Goal: Task Accomplishment & Management: Use online tool/utility

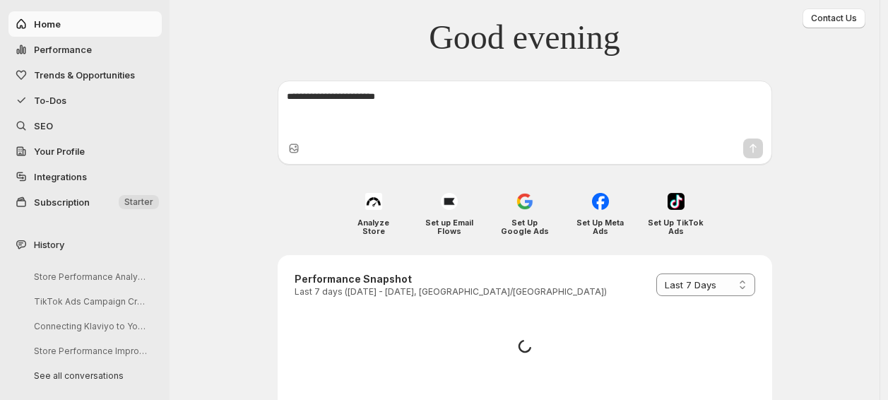
select select "*********"
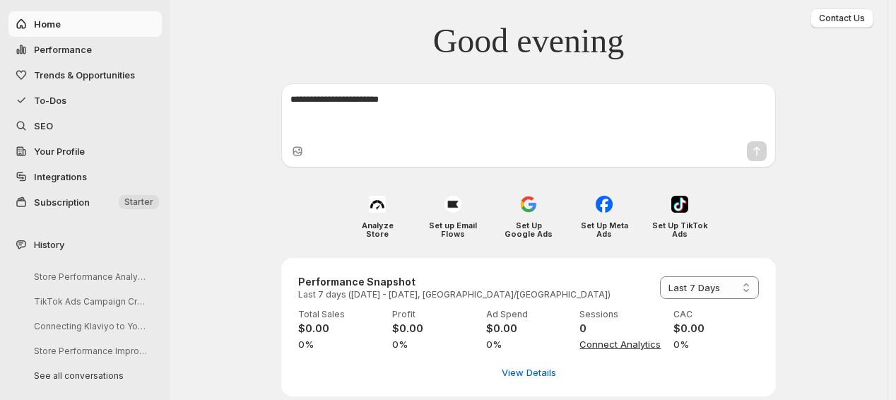
click at [85, 51] on span "Performance" at bounding box center [63, 49] width 58 height 11
select select "**********"
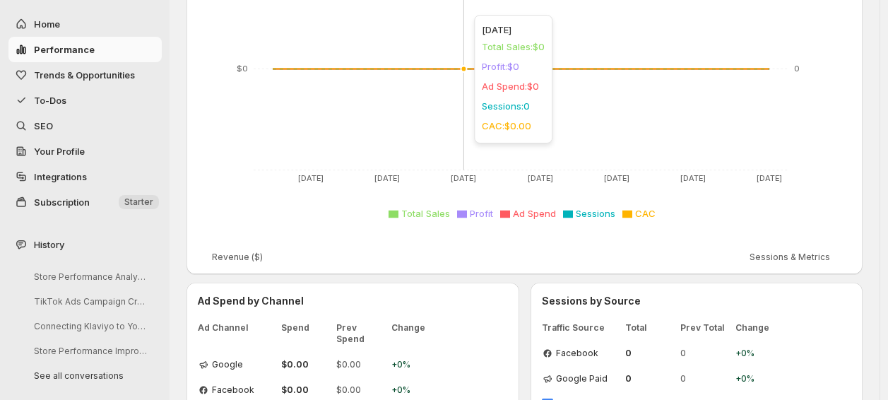
scroll to position [256, 0]
click at [109, 76] on span "Trends & Opportunities" at bounding box center [84, 74] width 101 height 11
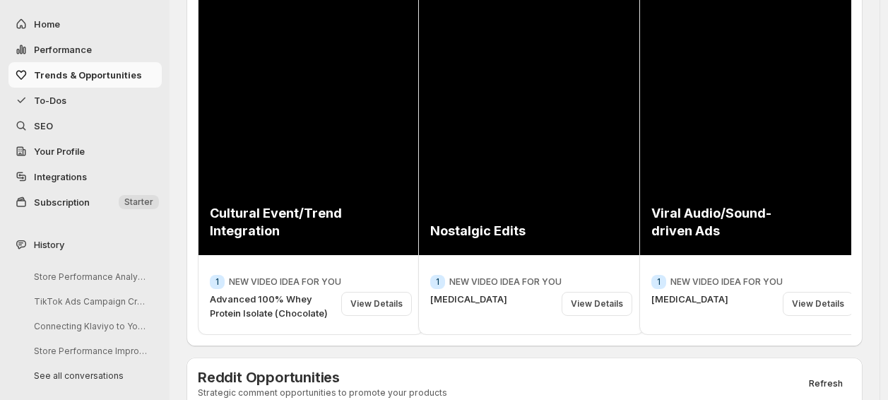
scroll to position [228, 0]
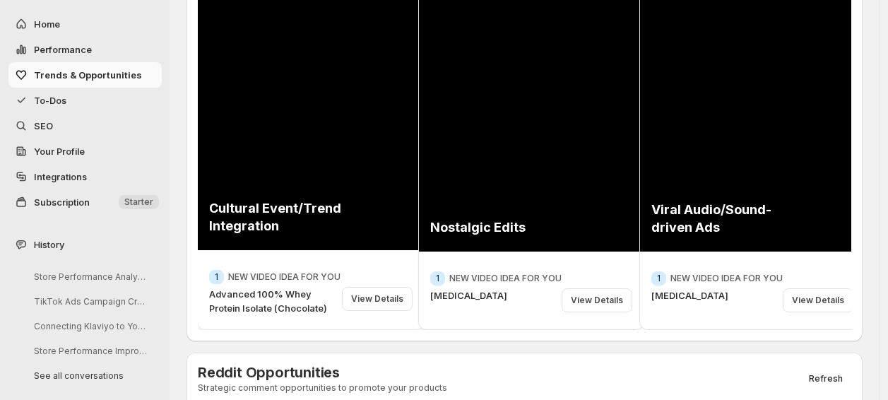
click at [390, 293] on div "View Details" at bounding box center [377, 299] width 71 height 24
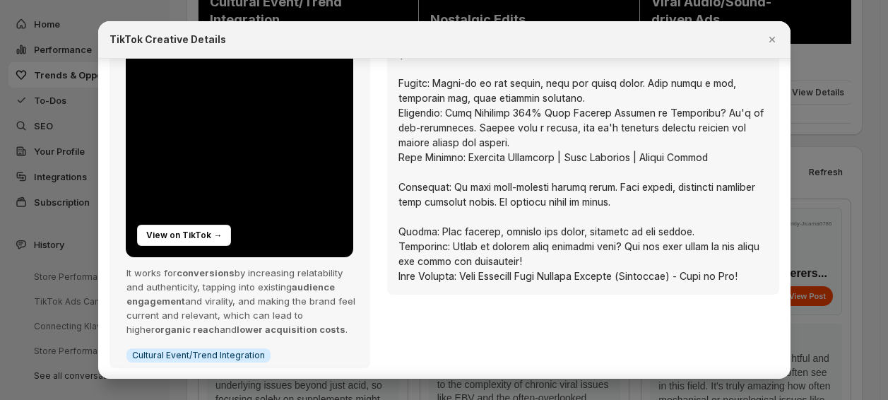
scroll to position [0, 0]
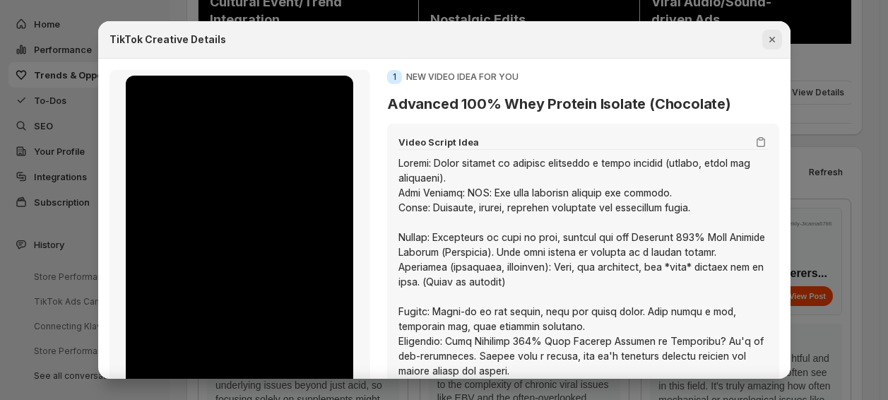
click at [779, 33] on icon "Close" at bounding box center [772, 40] width 14 height 14
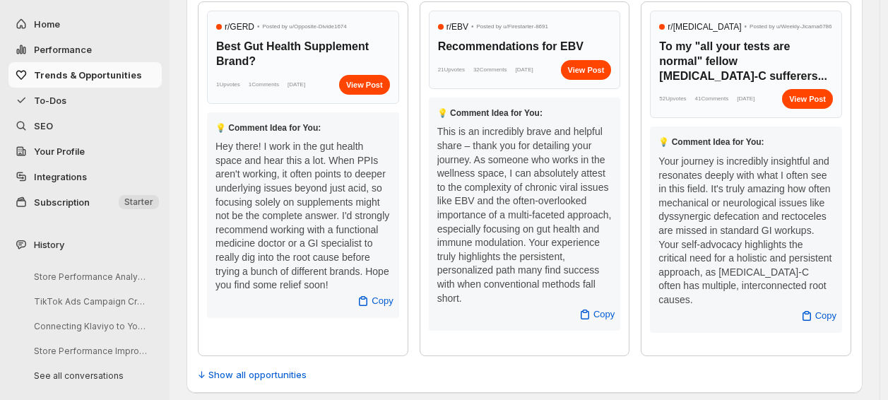
scroll to position [640, 0]
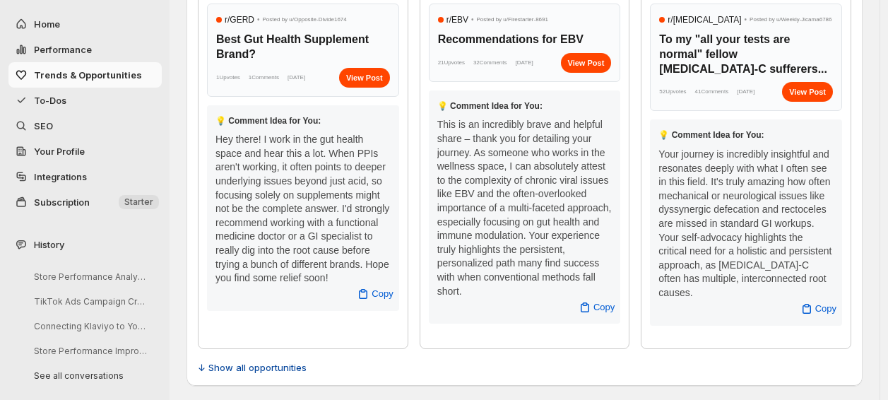
click at [284, 367] on span "↓ Show all opportunities" at bounding box center [252, 367] width 109 height 14
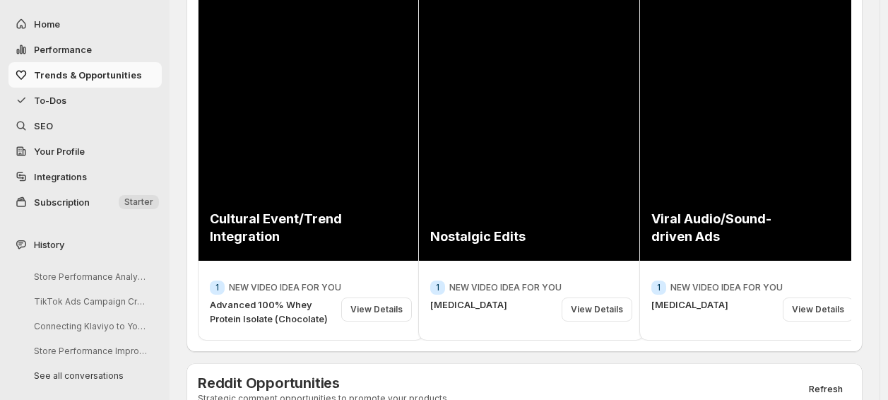
scroll to position [182, 0]
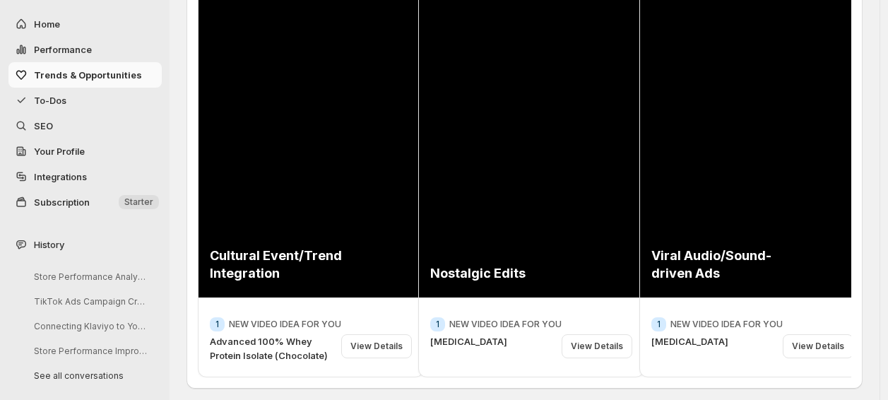
click at [66, 99] on span "To-Dos" at bounding box center [96, 100] width 125 height 14
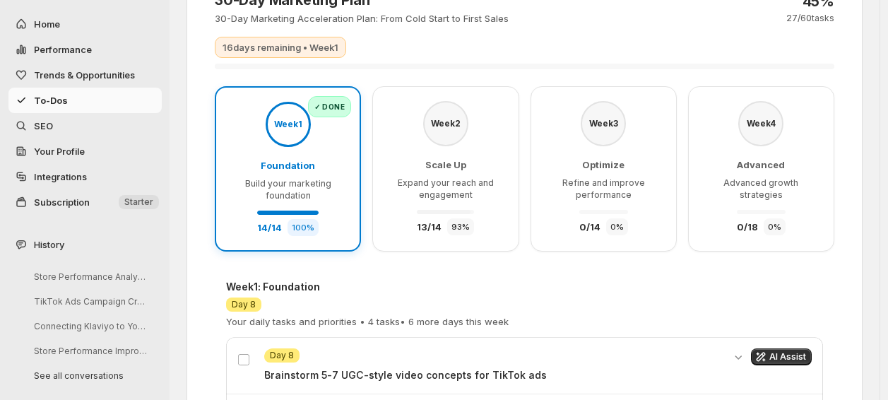
scroll to position [81, 0]
click at [478, 106] on div "Week 2 Scale Up Expand your reach and engagement 13 / 14 93 %" at bounding box center [445, 169] width 117 height 134
click at [444, 166] on span "Scale Up" at bounding box center [445, 165] width 41 height 11
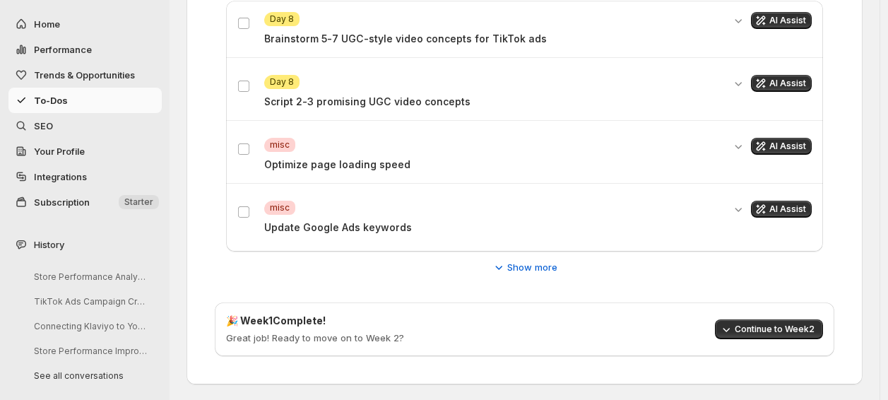
scroll to position [420, 0]
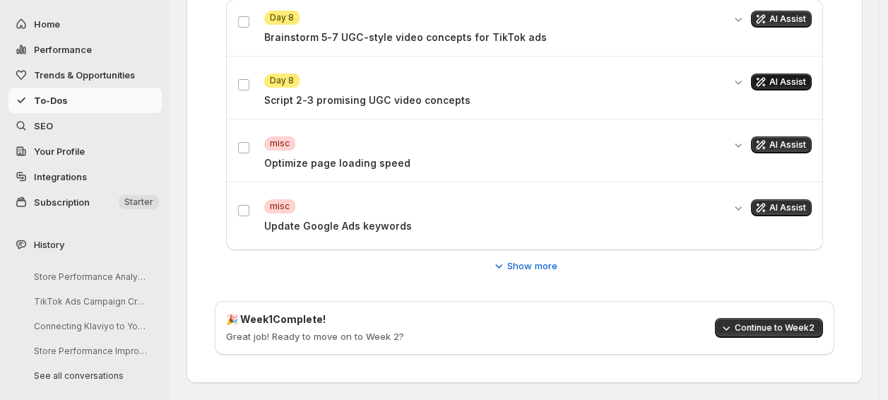
click at [793, 78] on span "AI Assist" at bounding box center [787, 81] width 37 height 11
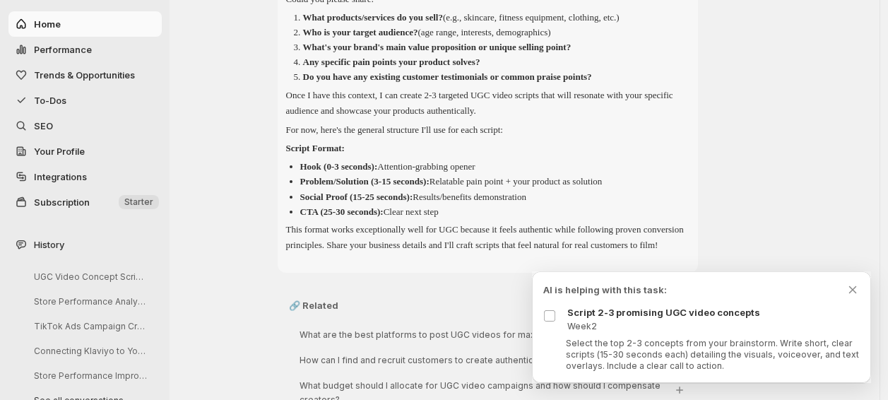
scroll to position [216, 0]
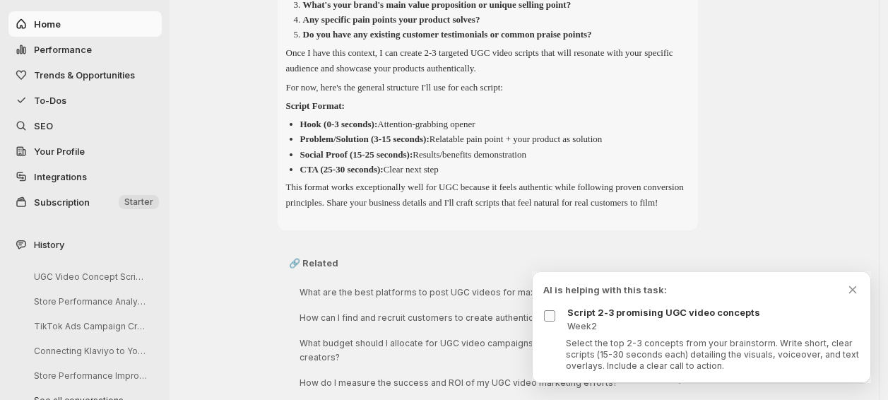
click at [556, 319] on label at bounding box center [552, 316] width 18 height 18
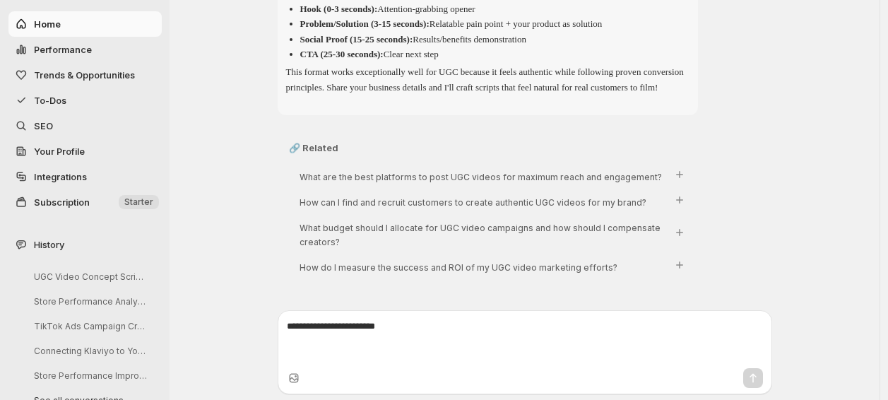
scroll to position [0, 0]
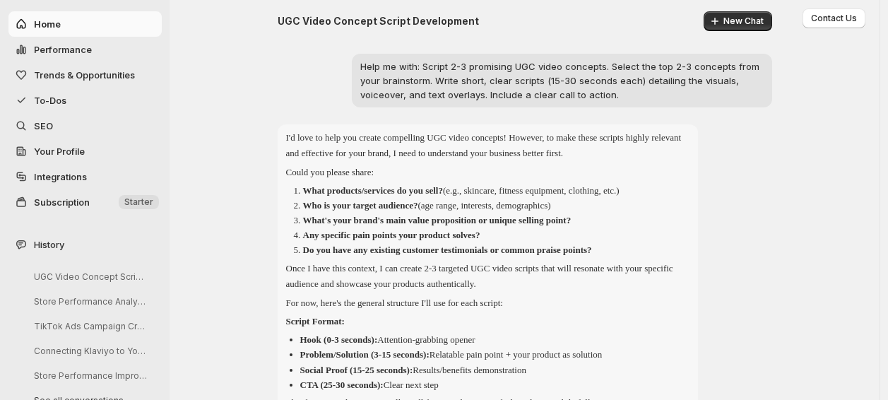
click at [76, 103] on span "To-Dos" at bounding box center [96, 100] width 125 height 14
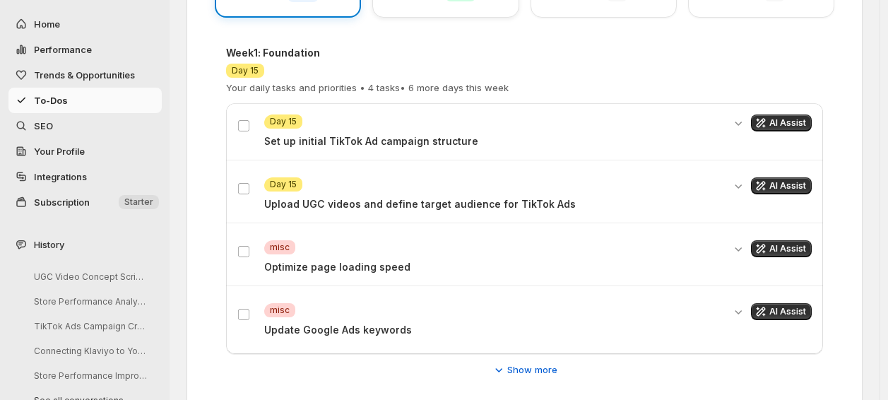
scroll to position [317, 0]
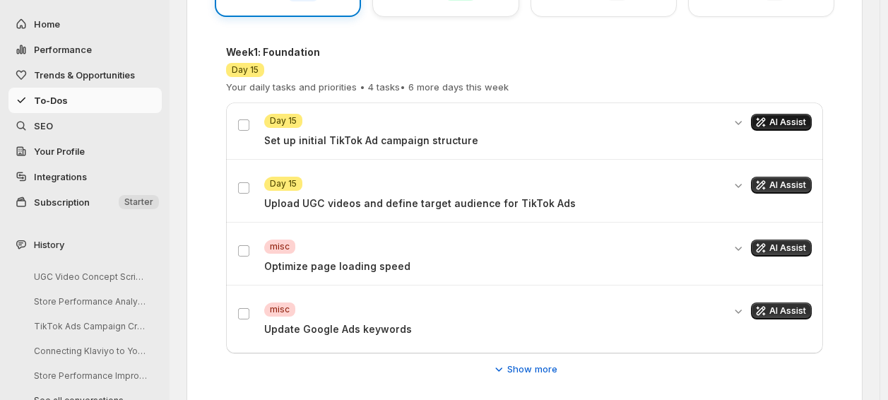
click at [768, 124] on icon "Get AI assistance for this task" at bounding box center [761, 122] width 14 height 14
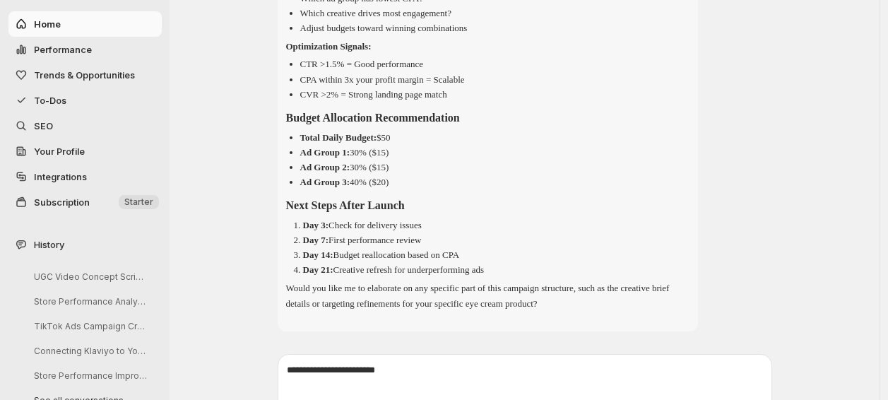
scroll to position [1725, 0]
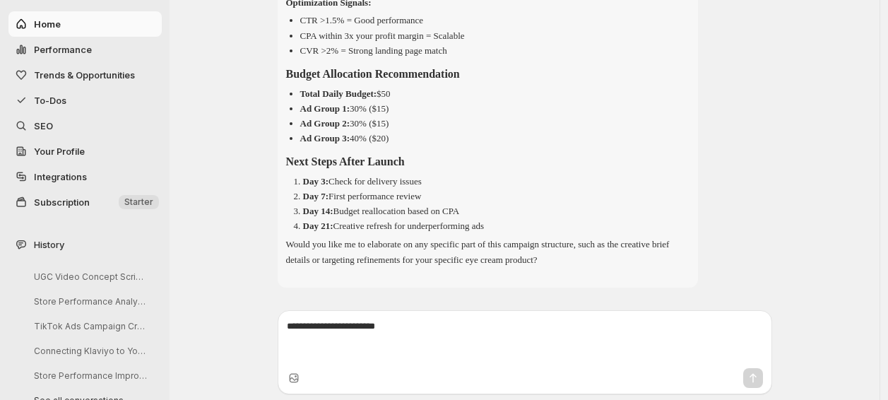
click at [68, 98] on span "To-Dos" at bounding box center [96, 100] width 125 height 14
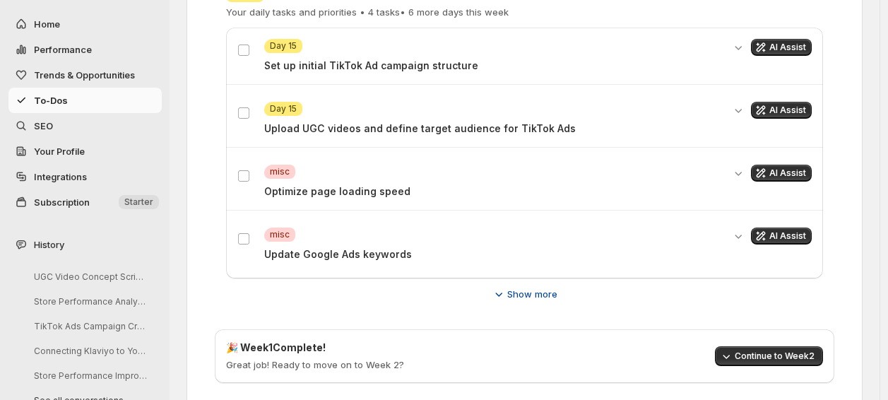
scroll to position [391, 0]
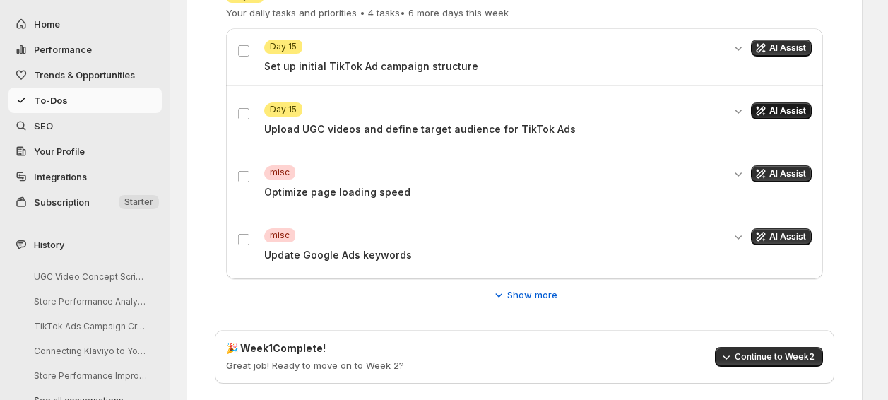
click at [779, 113] on span "AI Assist" at bounding box center [787, 110] width 37 height 11
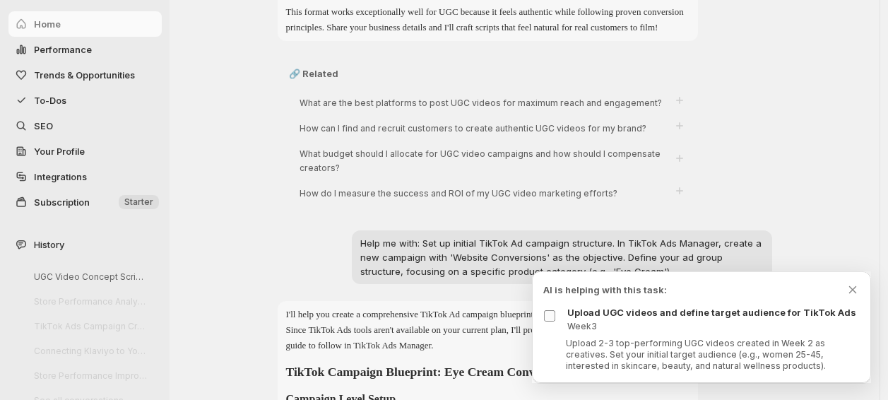
click at [548, 321] on span at bounding box center [549, 315] width 13 height 13
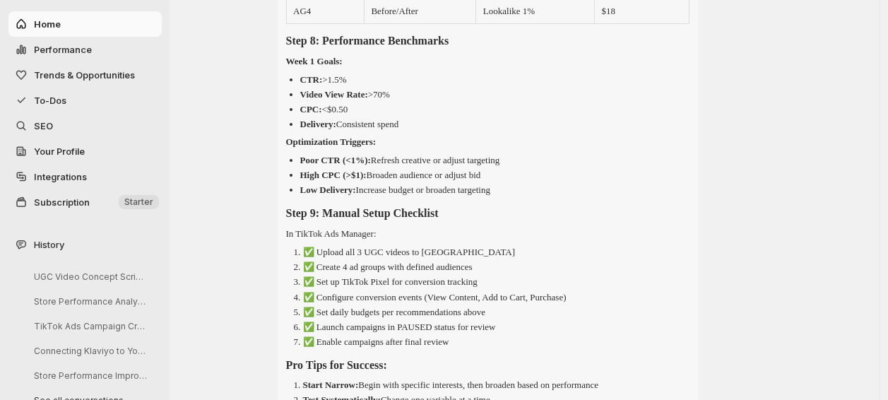
scroll to position [3972, 0]
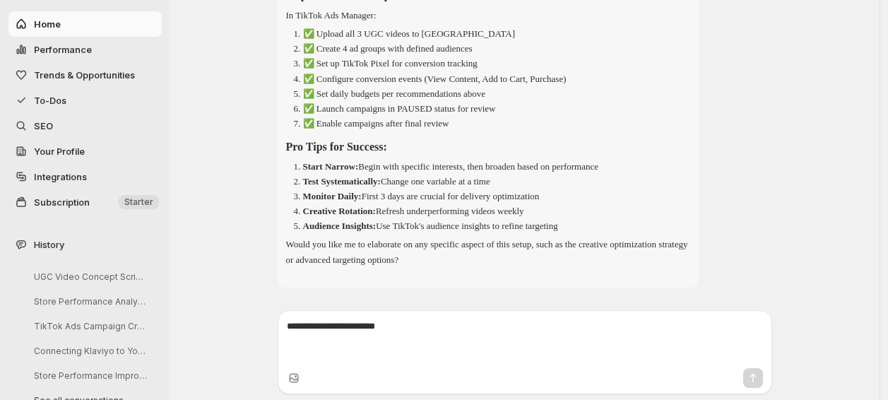
click at [74, 99] on span "To-Dos" at bounding box center [96, 100] width 125 height 14
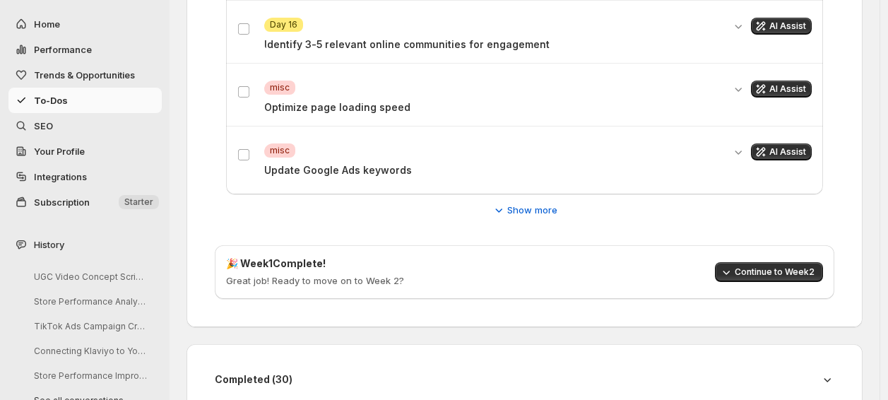
scroll to position [478, 0]
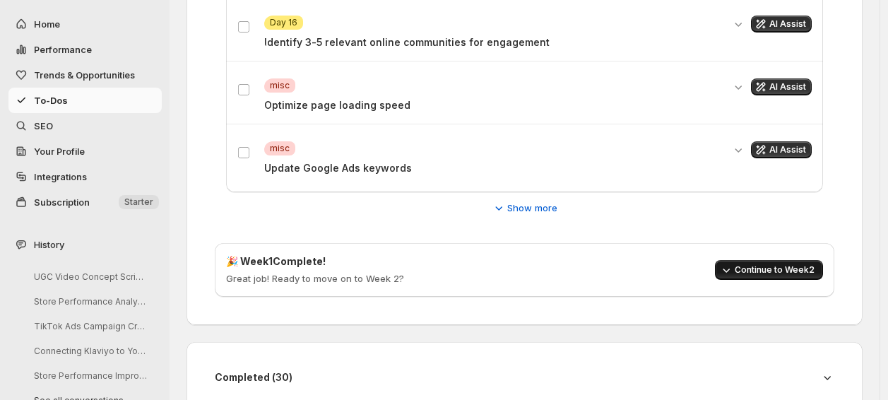
click at [771, 275] on button "Continue to Week 2" at bounding box center [769, 270] width 108 height 20
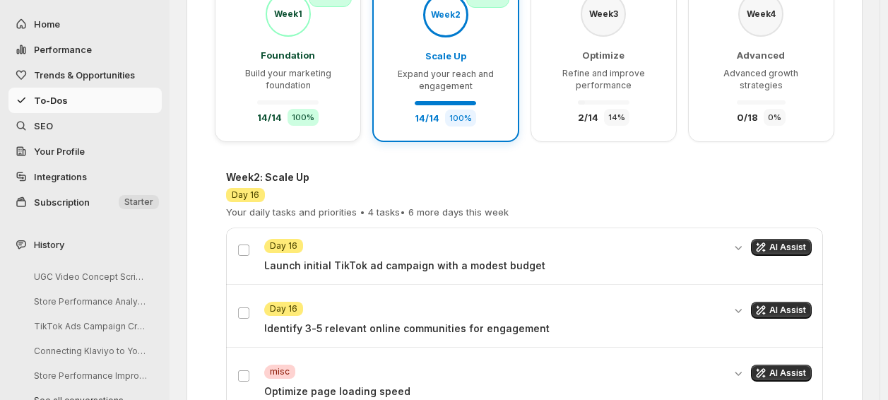
scroll to position [198, 0]
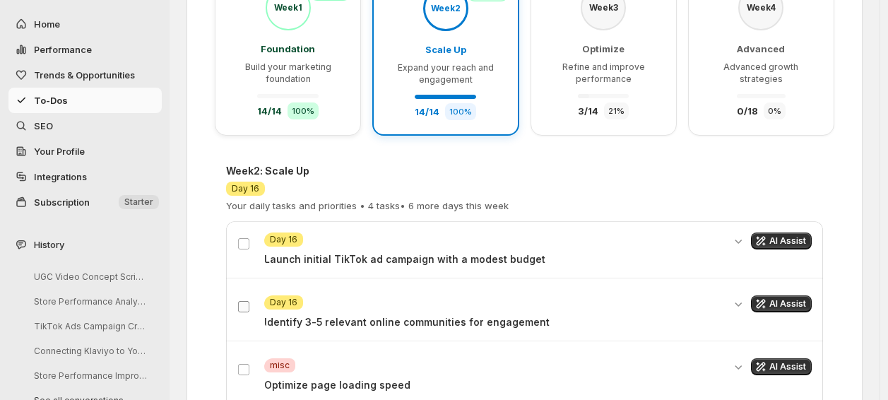
click at [240, 312] on span at bounding box center [243, 306] width 13 height 13
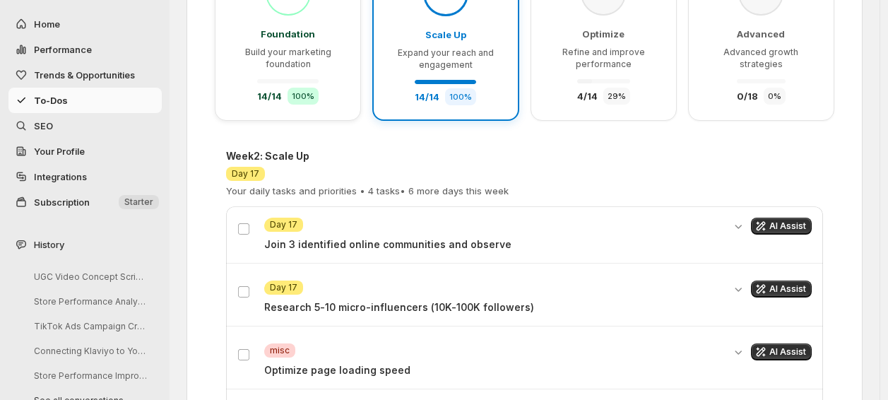
scroll to position [214, 0]
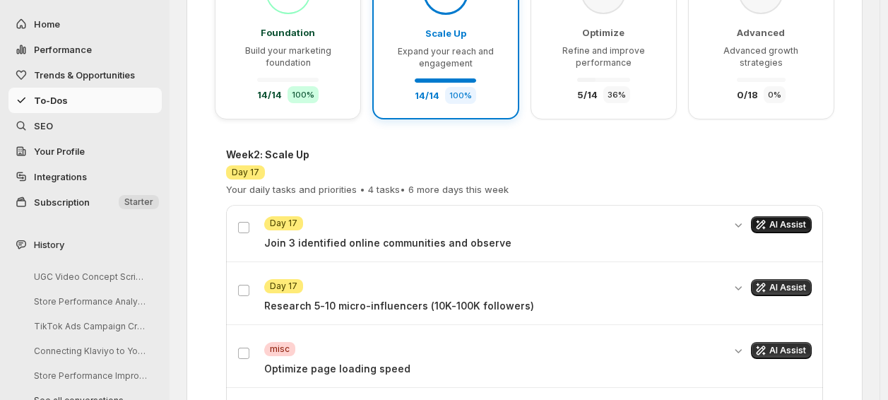
click at [797, 227] on span "AI Assist" at bounding box center [787, 224] width 37 height 11
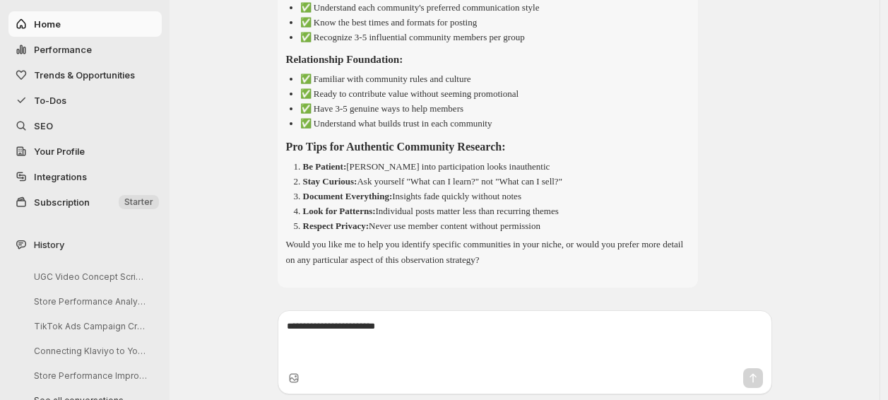
scroll to position [6614, 0]
click at [93, 102] on span "To-Dos" at bounding box center [96, 100] width 125 height 14
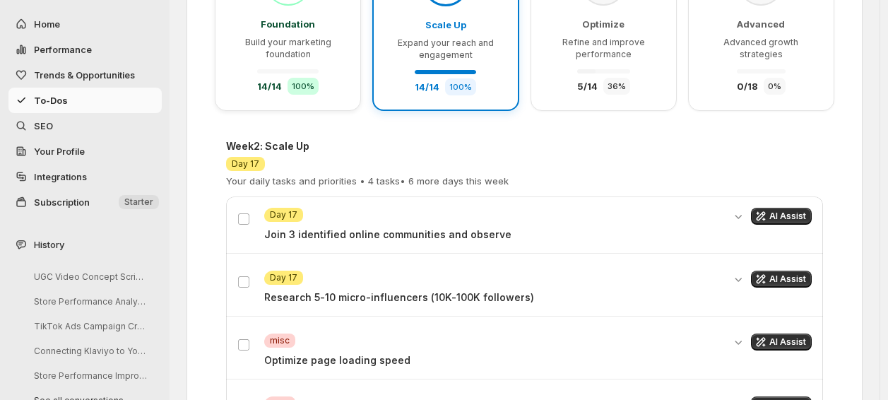
scroll to position [223, 0]
click at [781, 210] on span "AI Assist" at bounding box center [787, 215] width 37 height 11
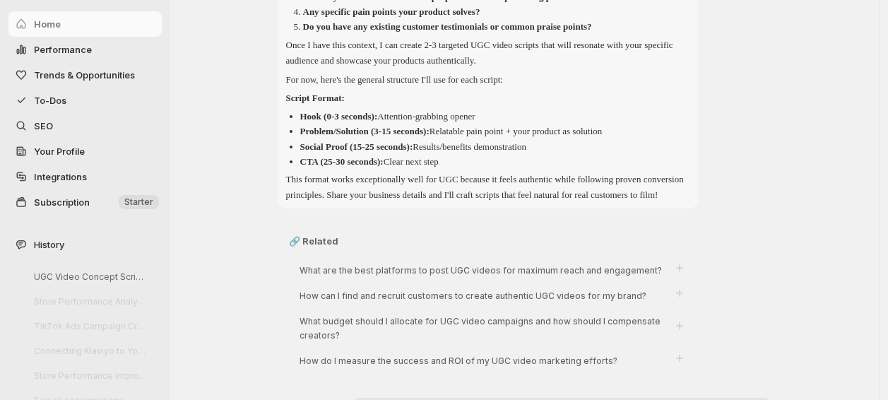
click at [90, 102] on span "To-Dos" at bounding box center [96, 100] width 125 height 14
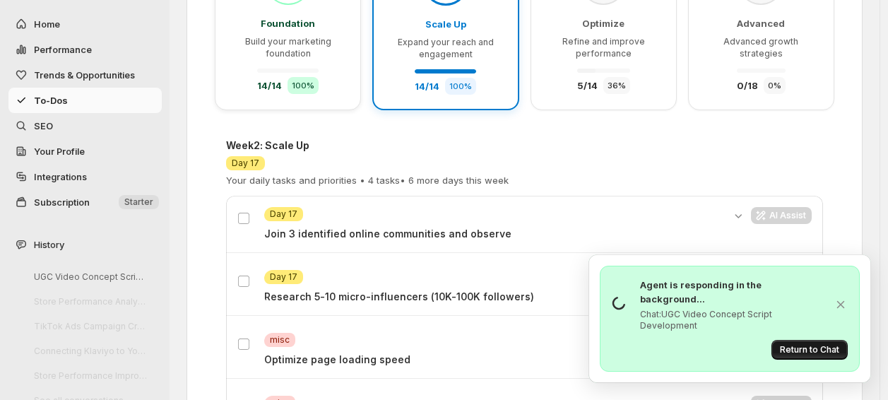
click at [803, 347] on span "Return to Chat" at bounding box center [809, 349] width 59 height 11
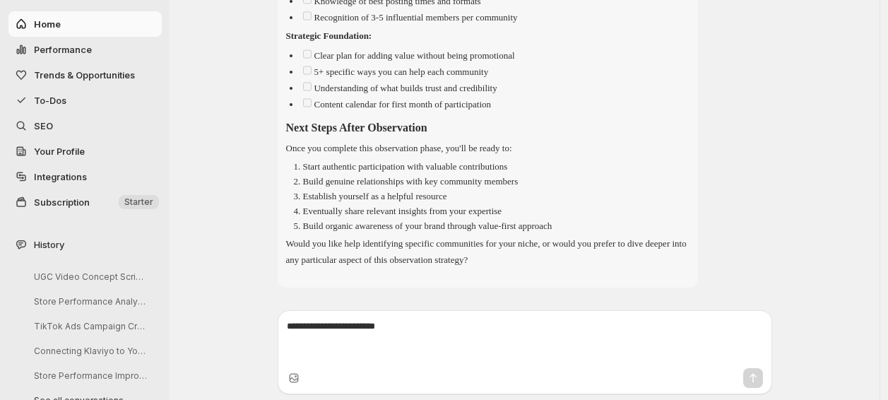
scroll to position [9799, 0]
click at [95, 99] on span "To-Dos" at bounding box center [96, 100] width 125 height 14
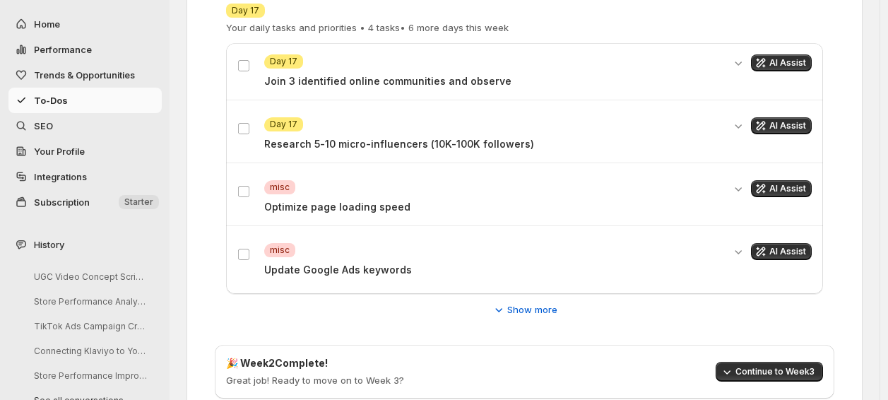
scroll to position [377, 0]
click at [781, 57] on span "AI Assist" at bounding box center [787, 62] width 37 height 11
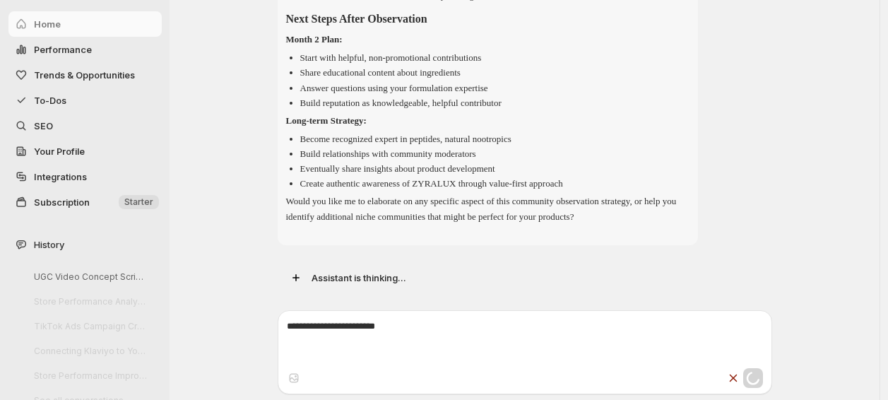
scroll to position [12731, 0]
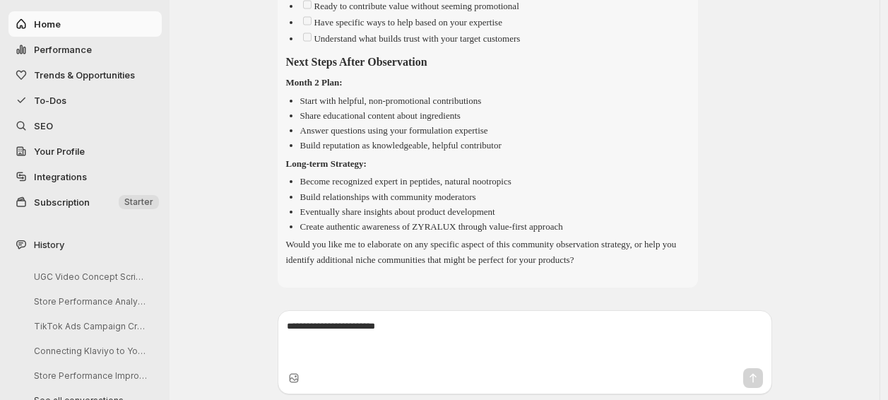
click at [73, 98] on span "To-Dos" at bounding box center [96, 100] width 125 height 14
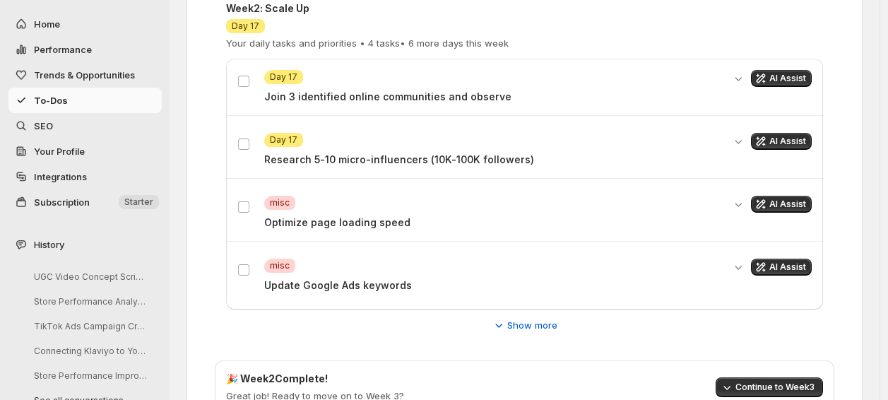
scroll to position [358, 0]
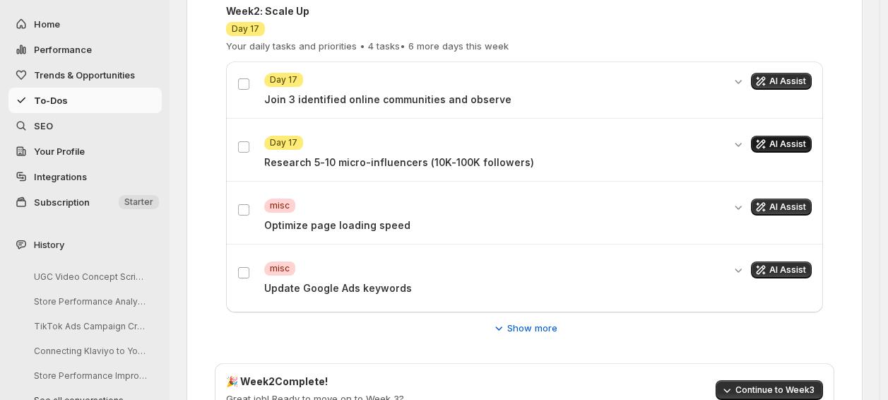
click at [789, 136] on button "AI Assist" at bounding box center [781, 144] width 61 height 17
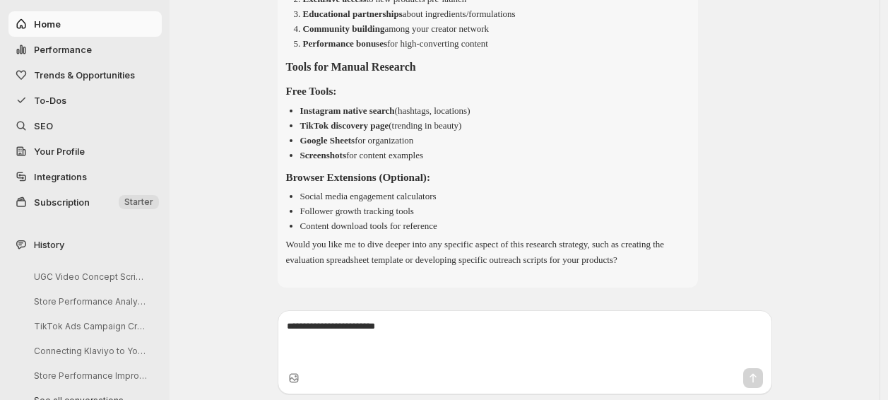
scroll to position [16397, 0]
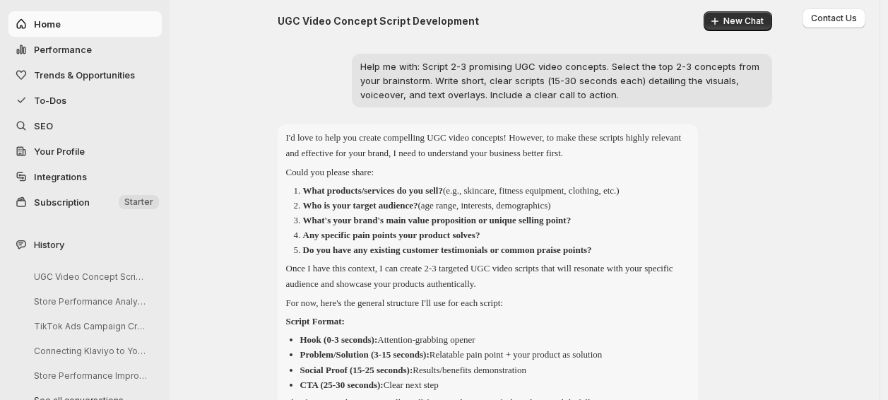
scroll to position [16397, 0]
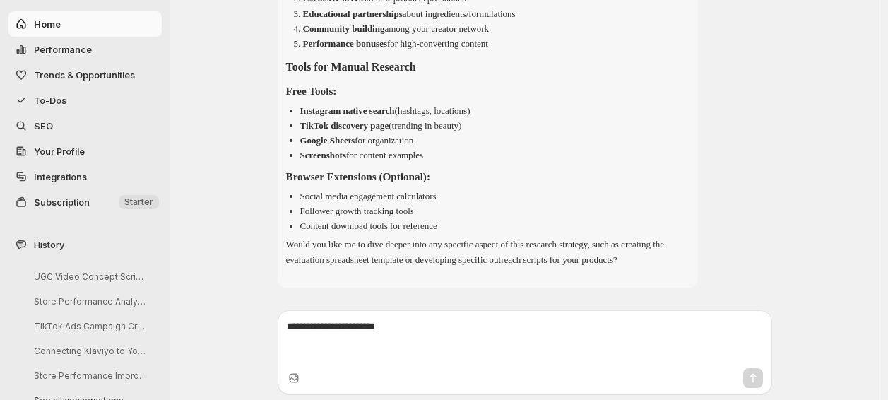
click at [52, 106] on span "To-Dos" at bounding box center [96, 100] width 125 height 14
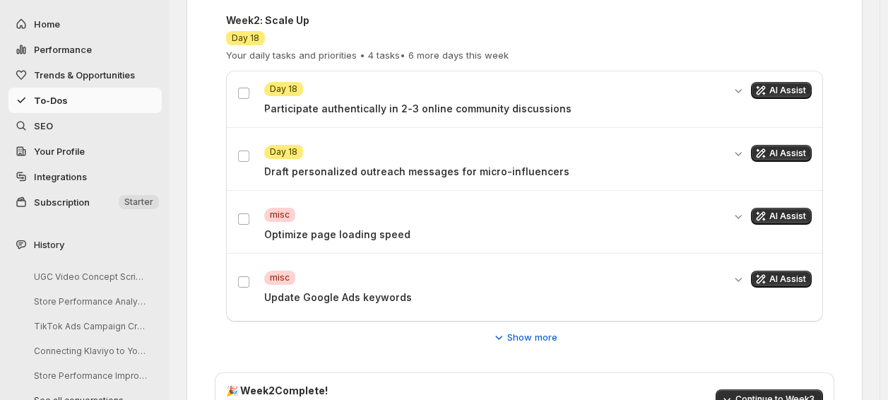
scroll to position [349, 0]
click at [793, 85] on span "AI Assist" at bounding box center [787, 89] width 37 height 11
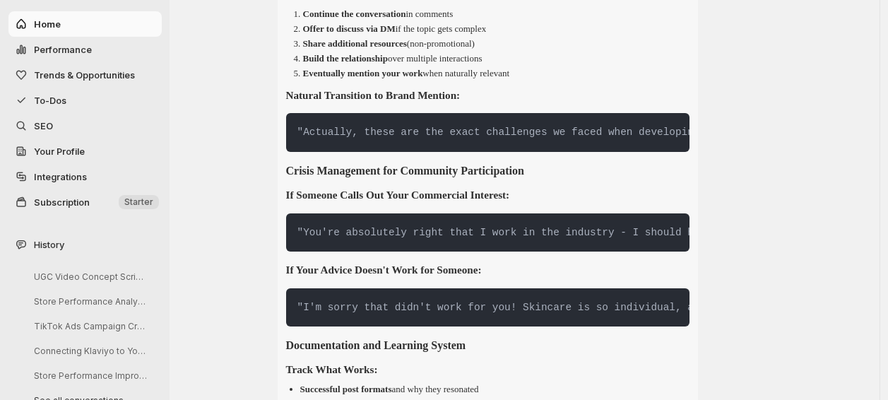
scroll to position [20320, 0]
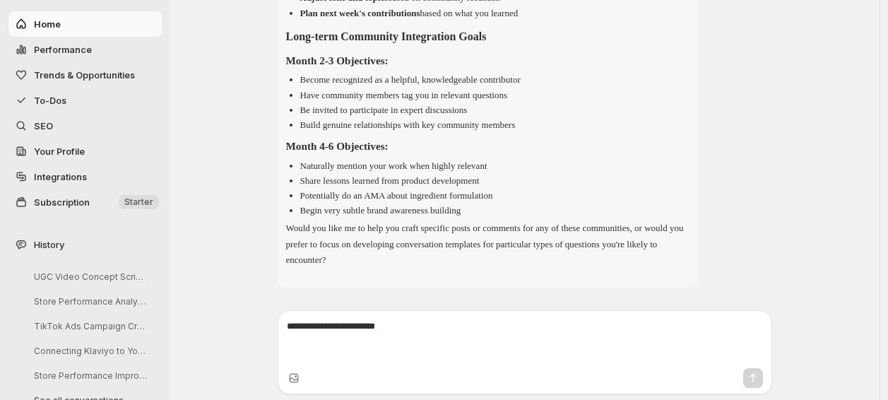
click at [71, 98] on span "To-Dos" at bounding box center [96, 100] width 125 height 14
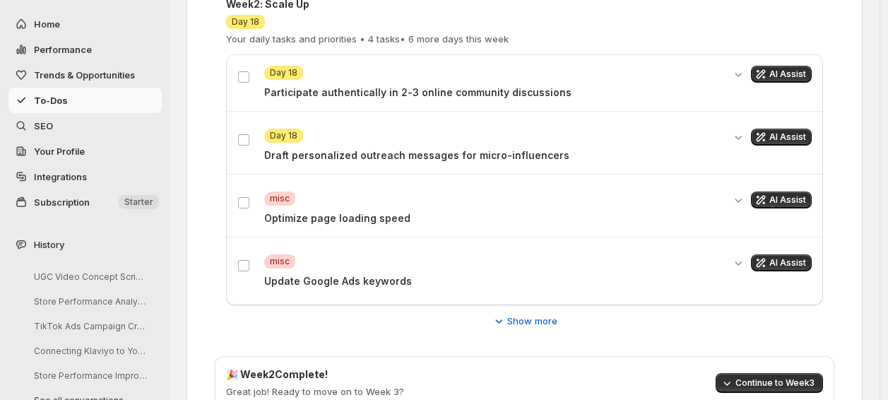
scroll to position [362, 0]
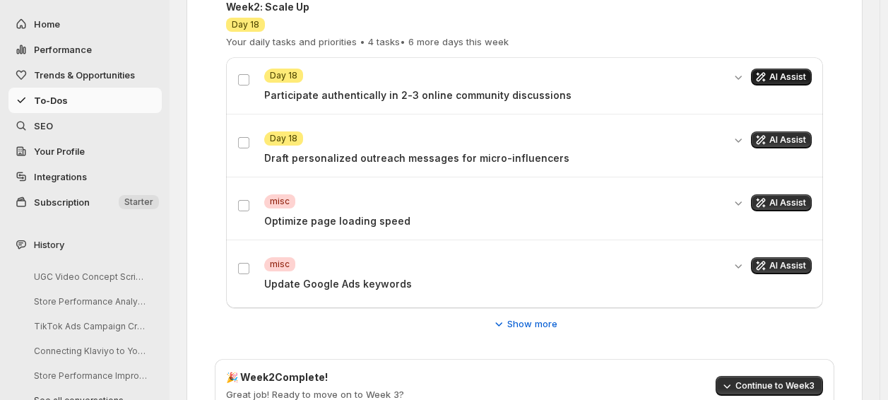
click at [786, 74] on span "AI Assist" at bounding box center [787, 76] width 37 height 11
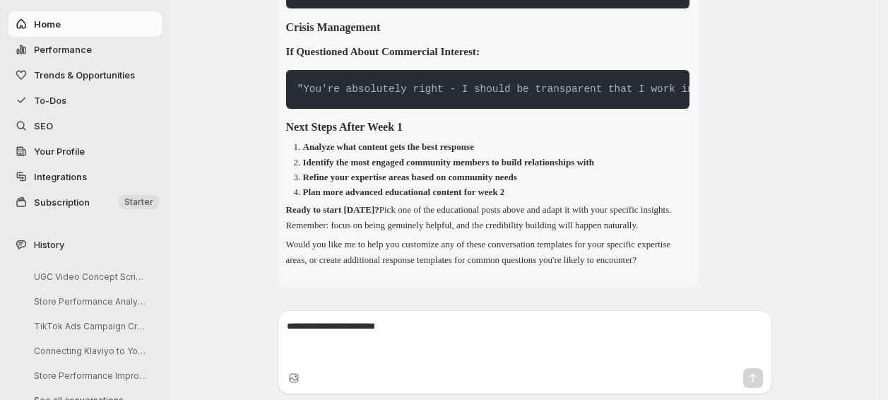
scroll to position [24428, 0]
click at [60, 93] on span "To-Dos" at bounding box center [96, 100] width 125 height 14
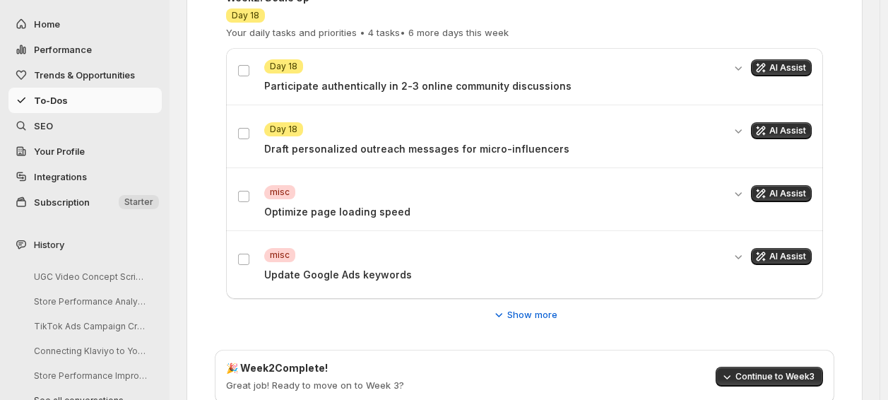
scroll to position [370, 0]
click at [789, 202] on div "AI Assist" at bounding box center [771, 203] width 81 height 34
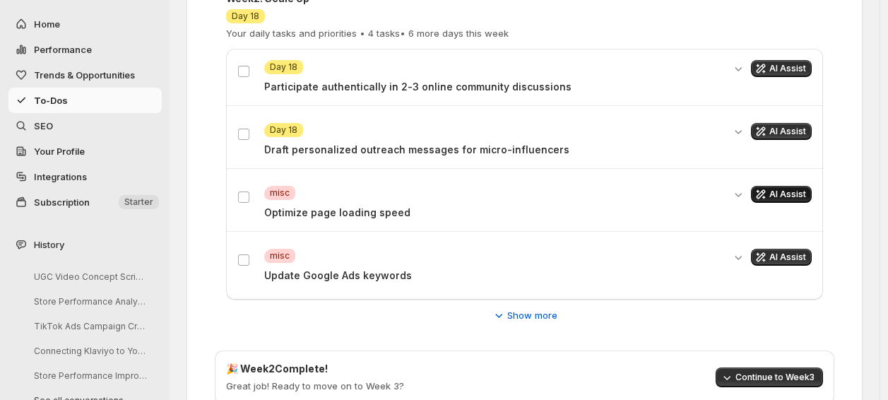
click at [789, 193] on span "AI Assist" at bounding box center [787, 194] width 37 height 11
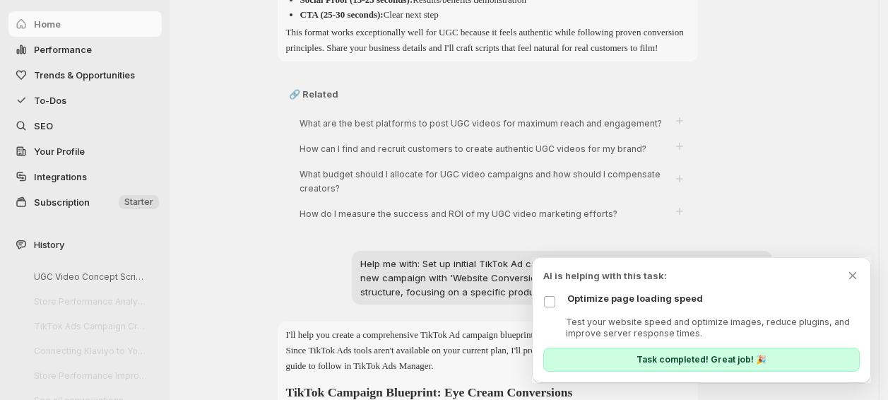
click at [551, 334] on div "Test your website speed and optimize images, reduce plugins, and improve server…" at bounding box center [701, 328] width 317 height 23
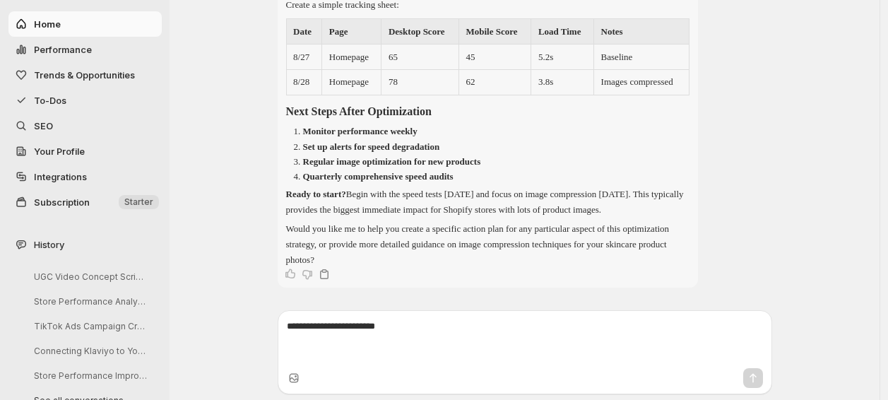
scroll to position [28830, 0]
click at [66, 281] on button "UGC Video Concept Script Development" at bounding box center [90, 277] width 134 height 22
click at [64, 105] on span "To-Dos" at bounding box center [50, 100] width 33 height 11
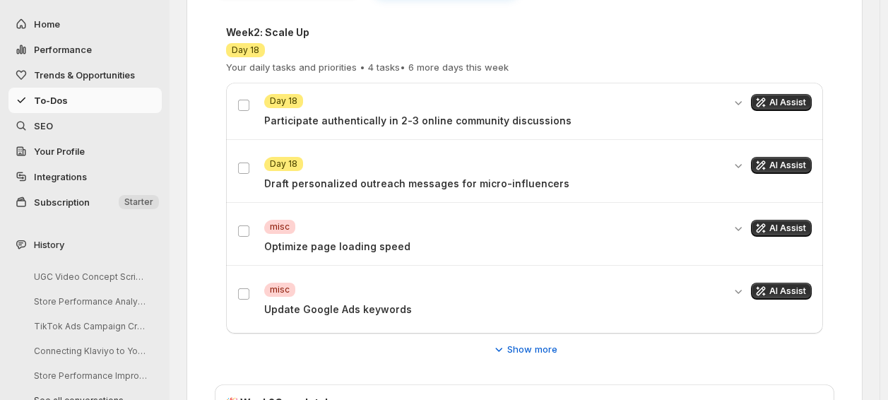
scroll to position [335, 0]
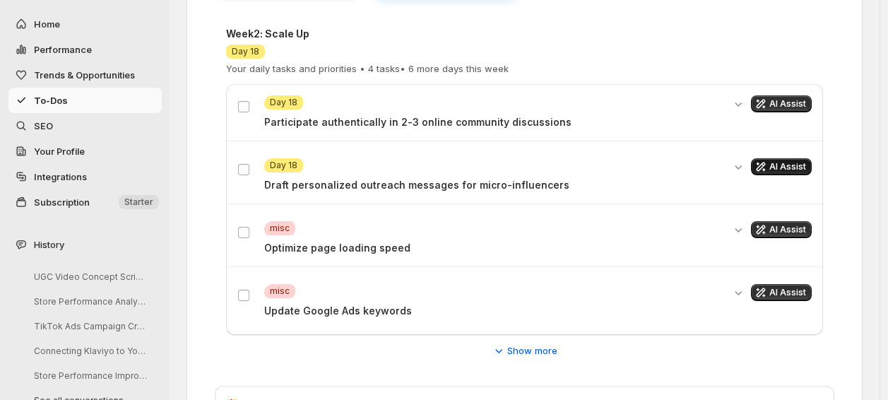
click at [796, 170] on span "AI Assist" at bounding box center [787, 166] width 37 height 11
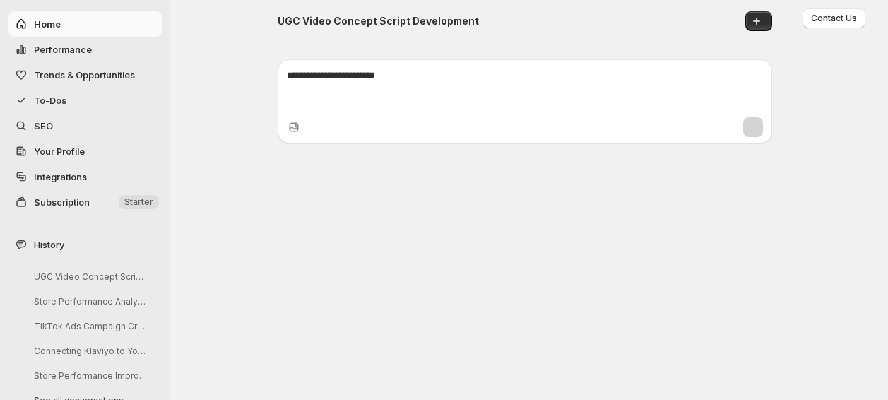
scroll to position [32907, 0]
click at [82, 103] on span "To-Dos" at bounding box center [96, 100] width 125 height 14
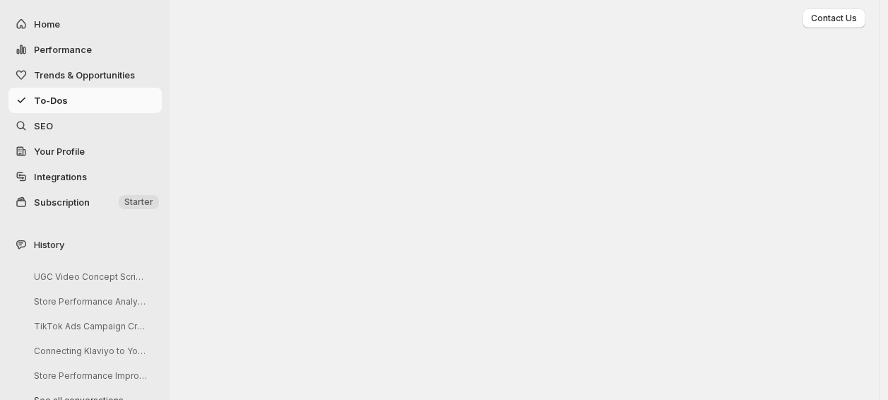
scroll to position [309, 0]
click icon "Get AI assistance for this task"
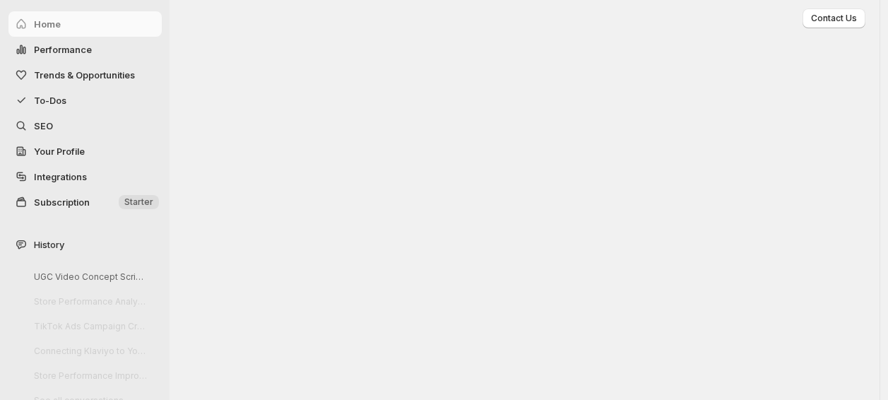
scroll to position [3026, 0]
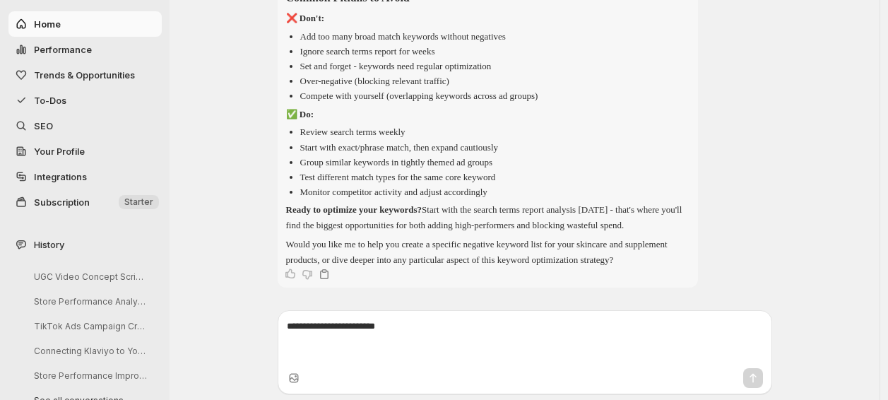
scroll to position [38346, 0]
click at [71, 90] on button "To-Dos" at bounding box center [84, 100] width 153 height 25
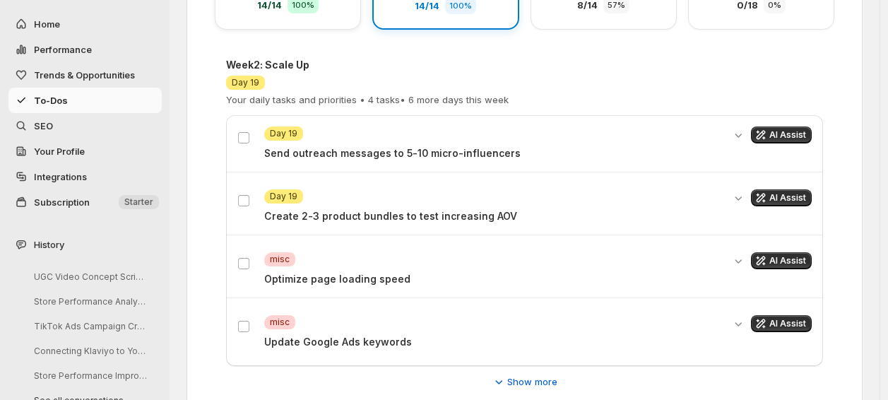
scroll to position [302, 0]
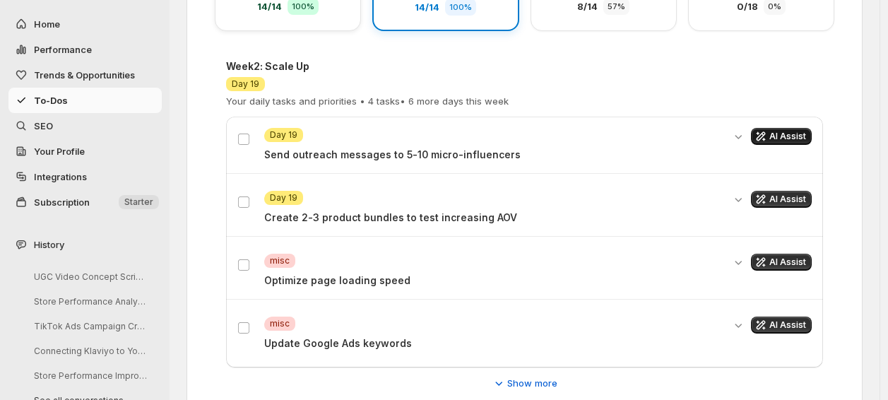
click at [796, 137] on span "AI Assist" at bounding box center [787, 136] width 37 height 11
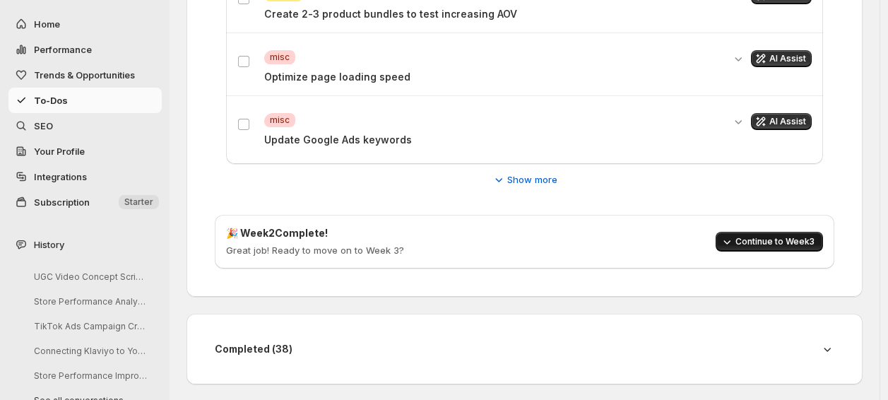
click at [757, 236] on span "Continue to Week 3" at bounding box center [775, 241] width 79 height 11
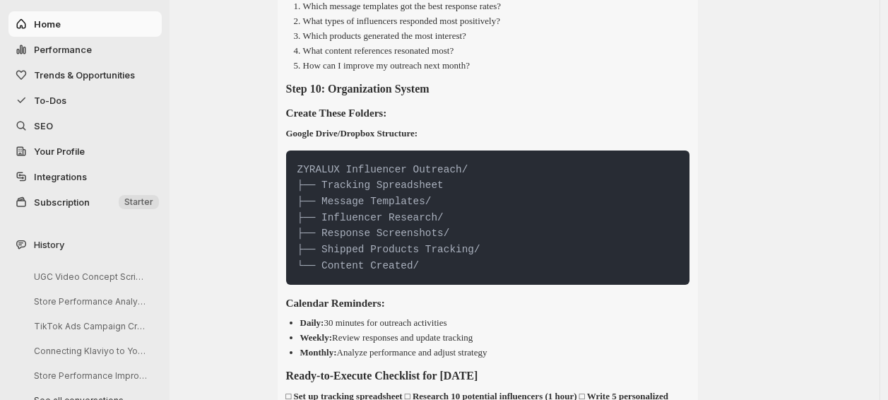
scroll to position [42953, 0]
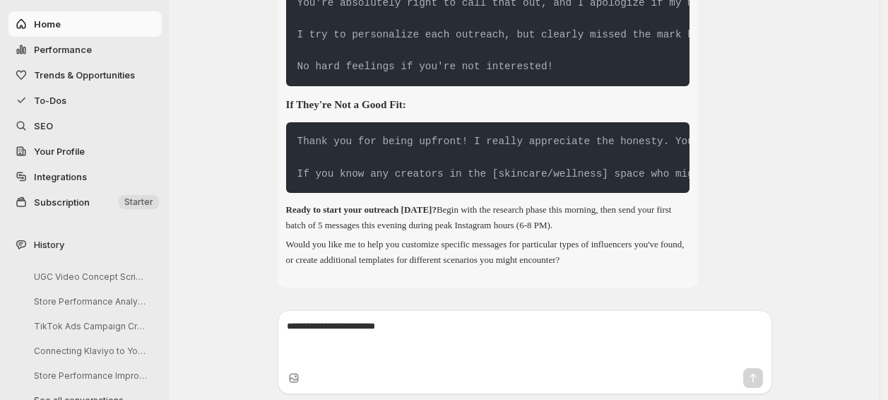
click at [79, 99] on span "To-Dos" at bounding box center [96, 100] width 125 height 14
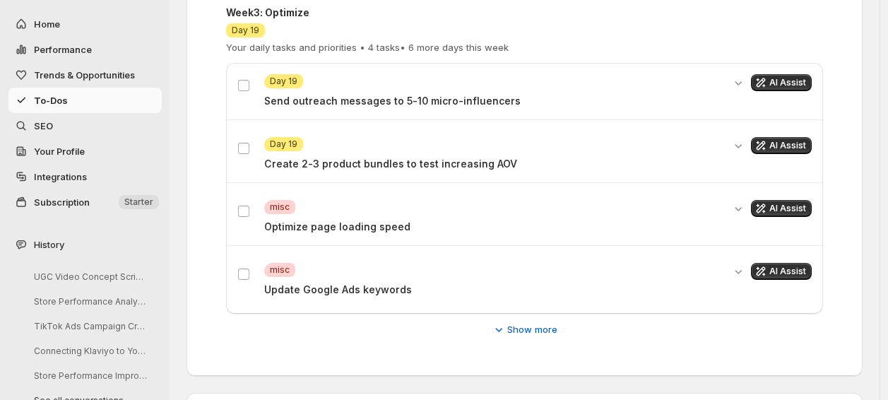
scroll to position [352, 0]
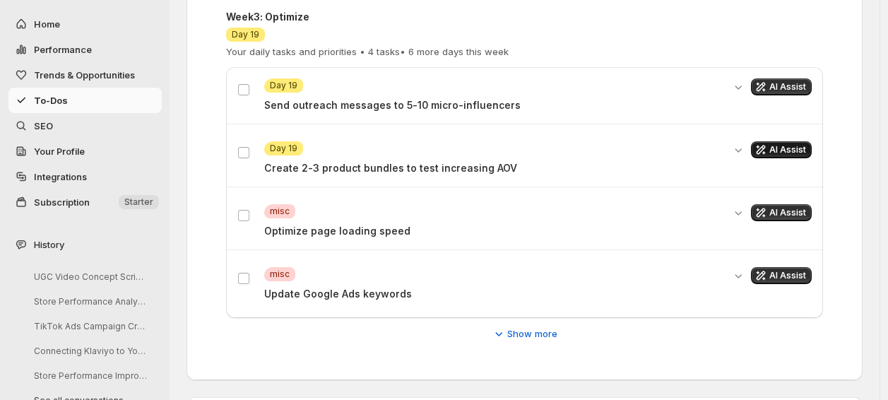
click at [789, 141] on button "AI Assist" at bounding box center [781, 149] width 61 height 17
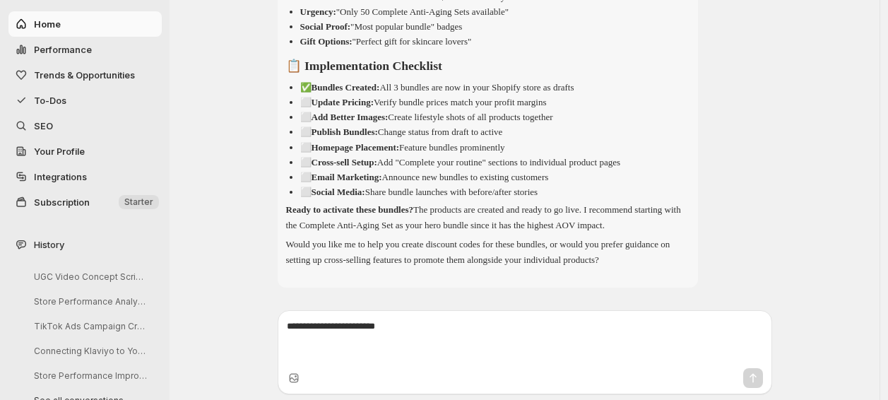
scroll to position [45160, 0]
click at [83, 99] on span "To-Dos" at bounding box center [96, 100] width 125 height 14
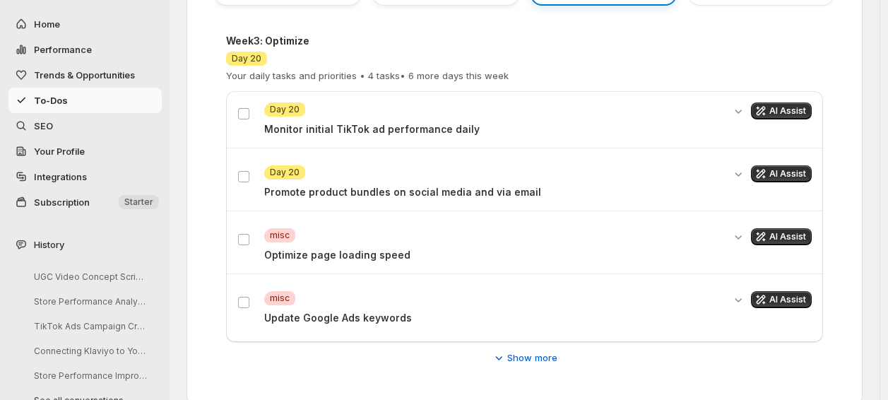
scroll to position [322, 0]
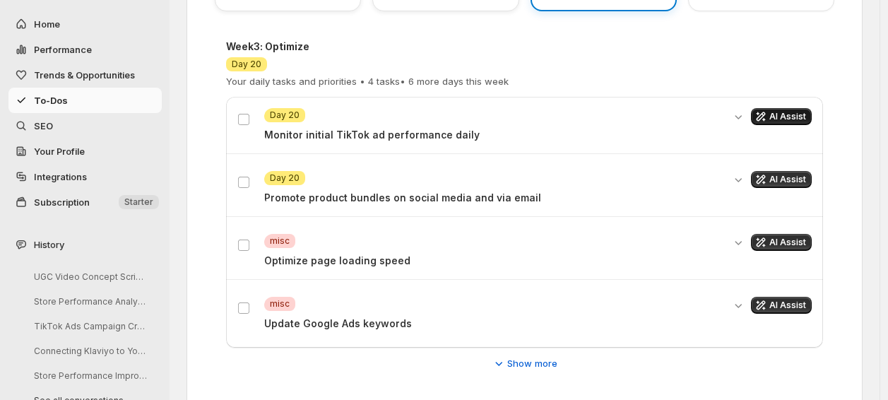
click at [778, 117] on button "AI Assist" at bounding box center [781, 116] width 61 height 17
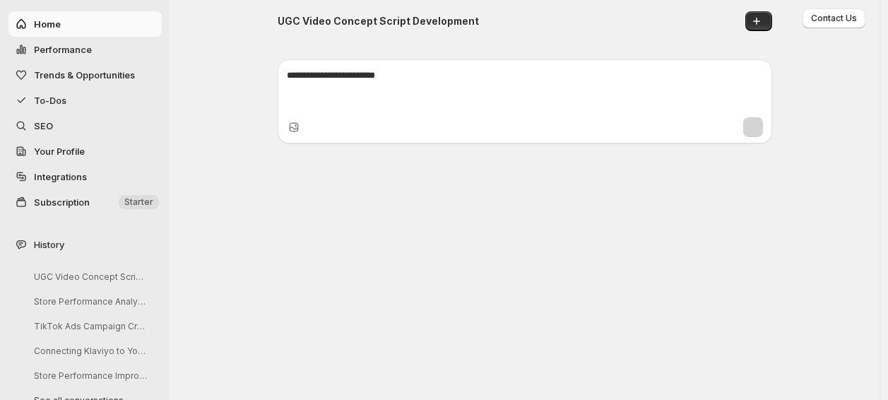
scroll to position [49124, 0]
click at [62, 102] on span "To-Dos" at bounding box center [50, 100] width 33 height 11
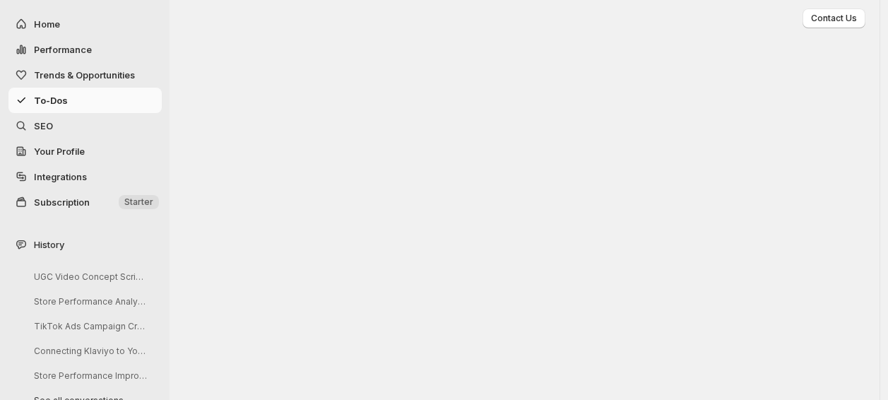
scroll to position [435, 0]
click span "Show more"
click span "AI Assist"
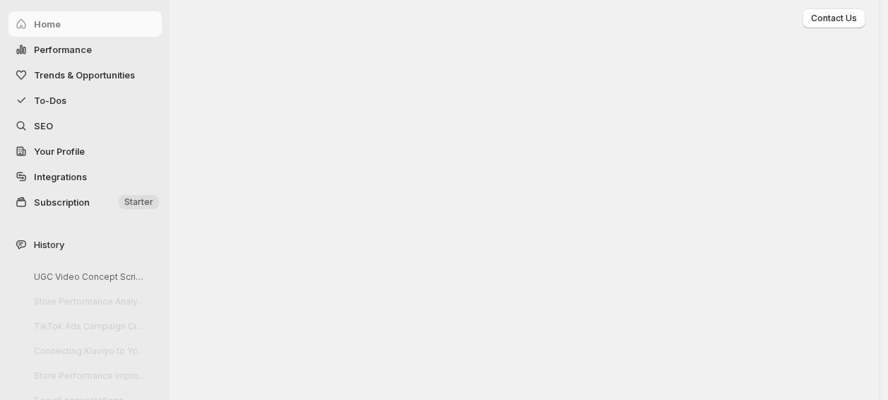
scroll to position [14797, 0]
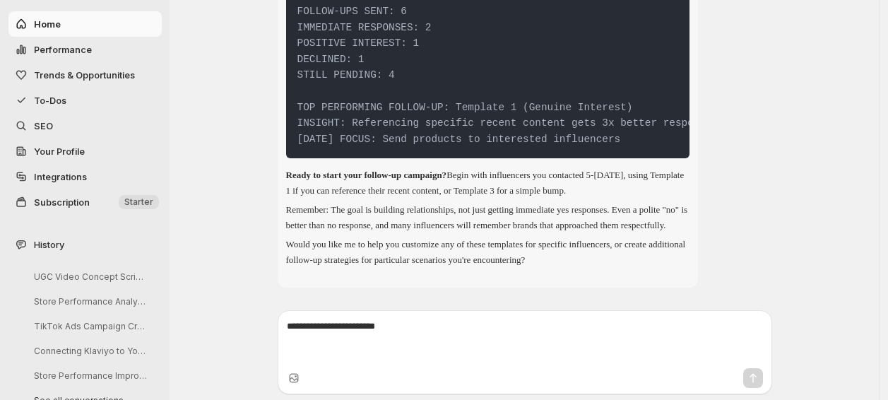
scroll to position [54128, 0]
click at [76, 107] on button "To-Dos" at bounding box center [84, 100] width 153 height 25
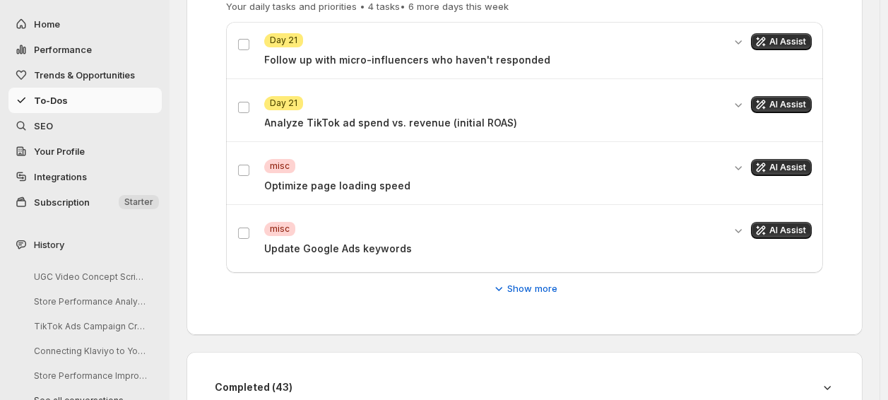
scroll to position [394, 0]
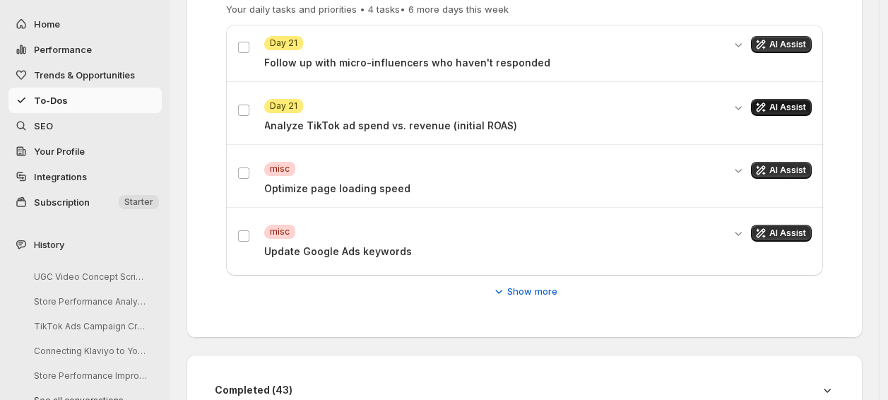
click at [768, 100] on icon "Get AI assistance for this task" at bounding box center [761, 107] width 14 height 14
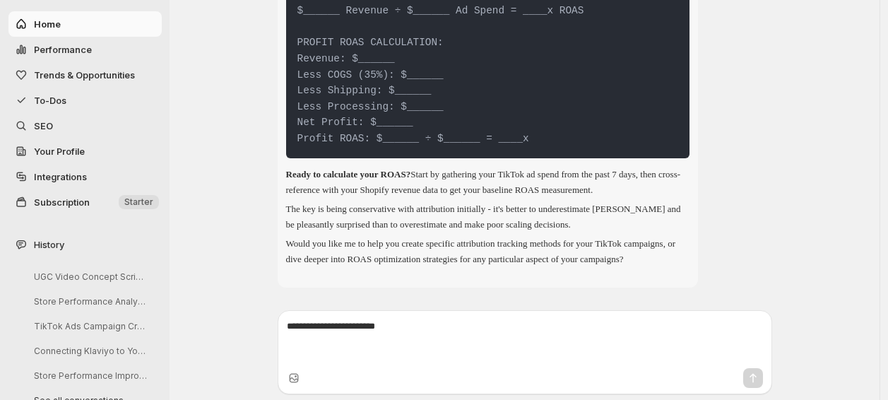
scroll to position [59844, 0]
click at [89, 96] on span "To-Dos" at bounding box center [96, 100] width 125 height 14
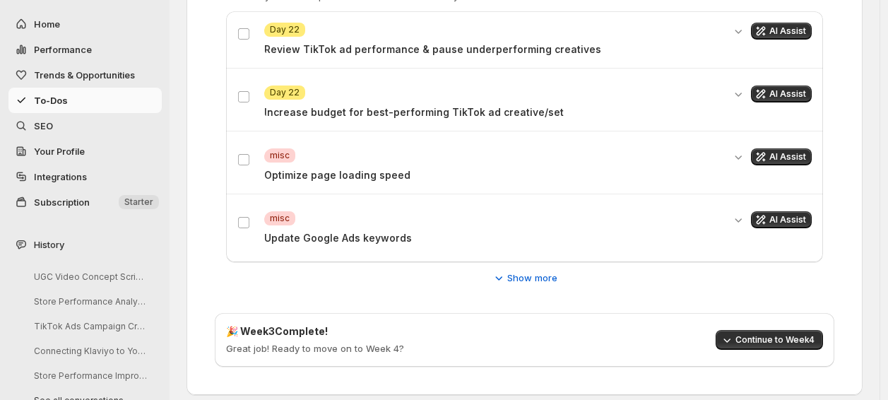
scroll to position [420, 0]
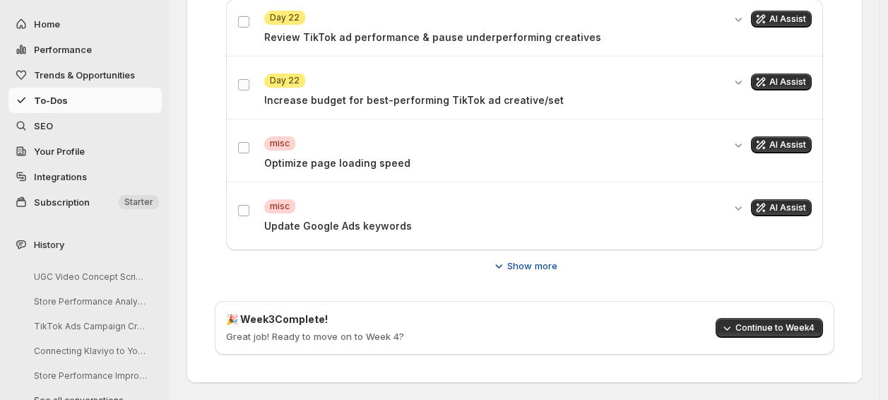
click at [511, 256] on button "Show more" at bounding box center [524, 265] width 83 height 23
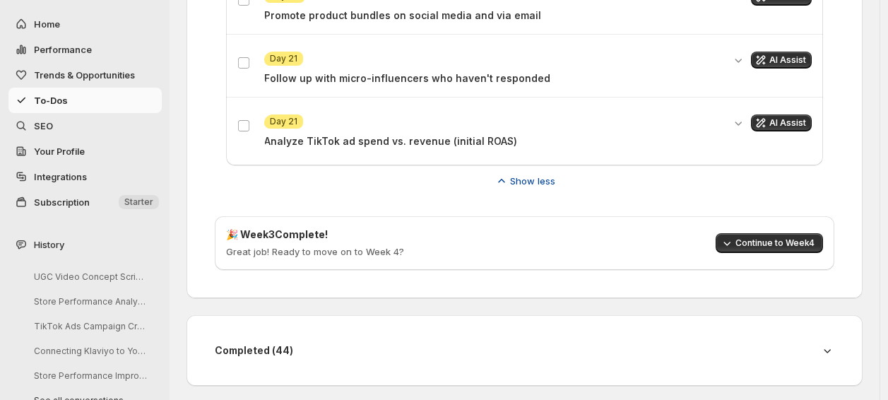
scroll to position [1261, 0]
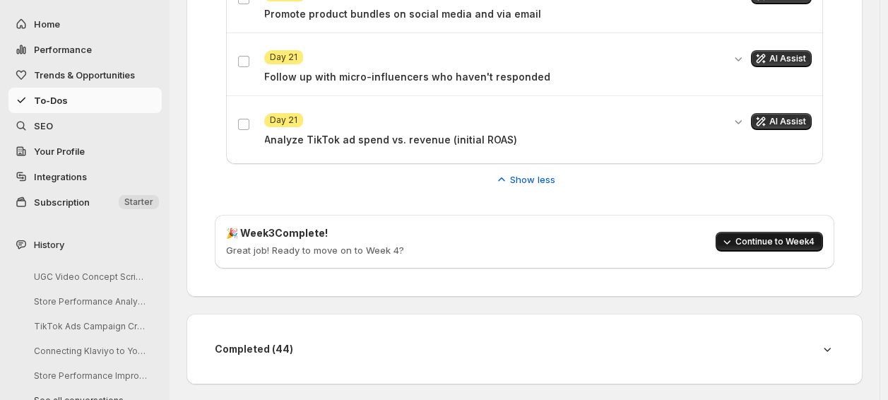
click at [743, 237] on span "Continue to Week 4" at bounding box center [775, 241] width 79 height 11
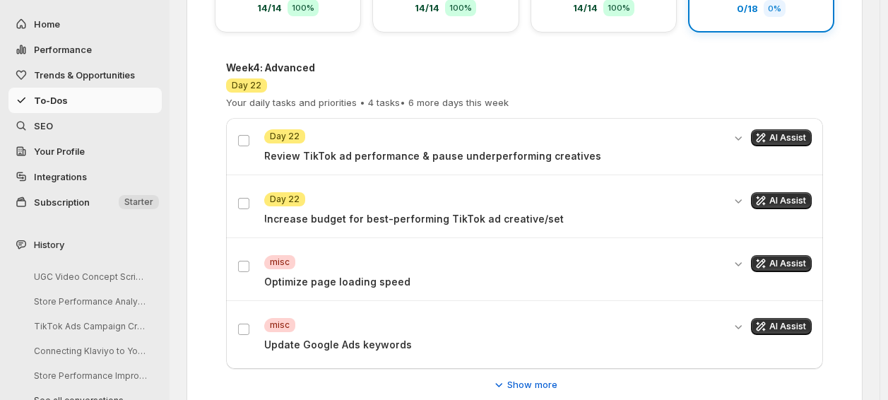
scroll to position [302, 0]
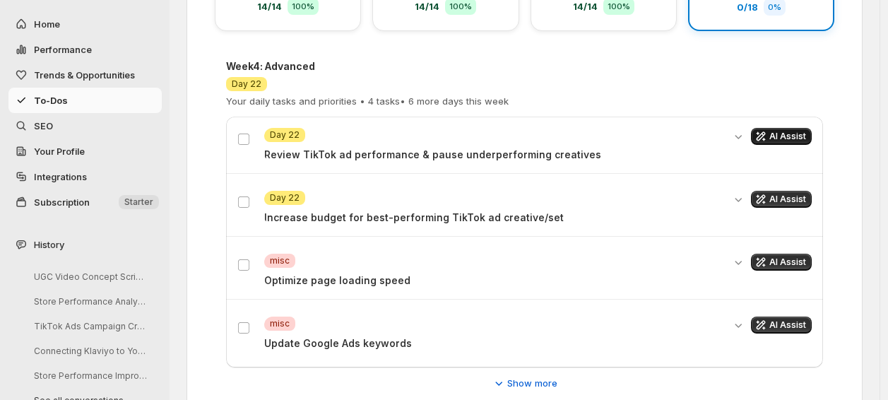
click at [790, 135] on span "AI Assist" at bounding box center [787, 136] width 37 height 11
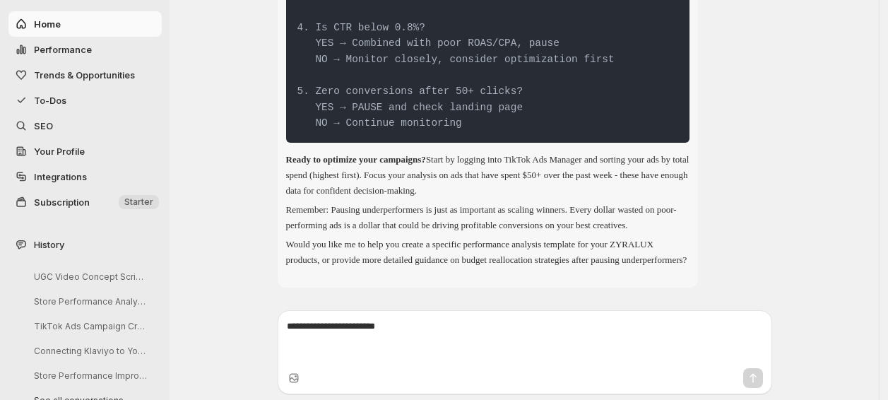
scroll to position [66023, 0]
click at [85, 102] on span "To-Dos" at bounding box center [96, 100] width 125 height 14
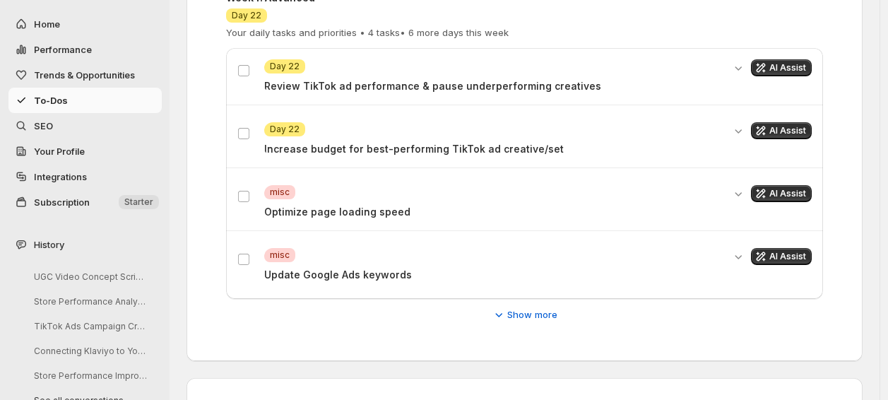
scroll to position [435, 0]
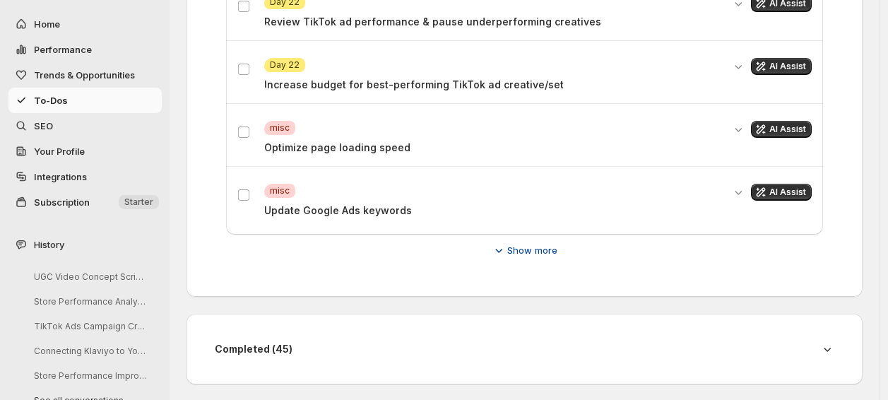
click at [530, 251] on span "Show more" at bounding box center [532, 250] width 50 height 14
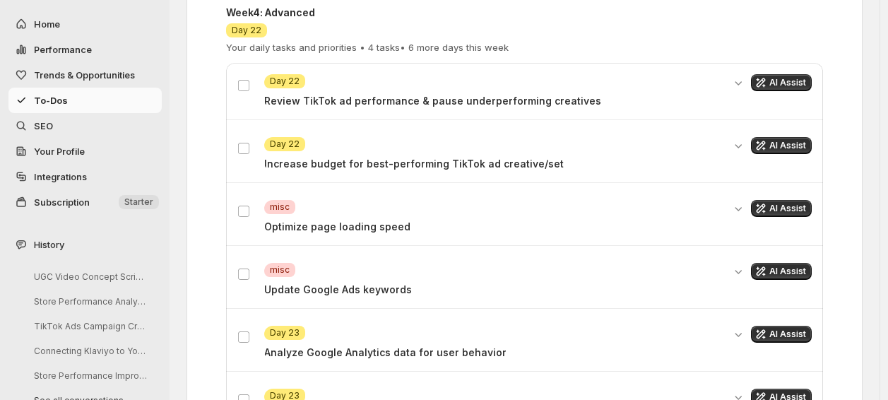
scroll to position [355, 0]
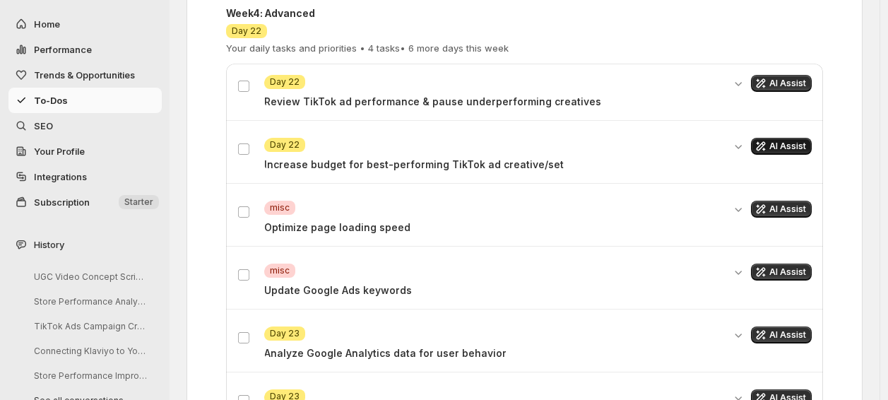
click at [788, 146] on span "AI Assist" at bounding box center [787, 146] width 37 height 11
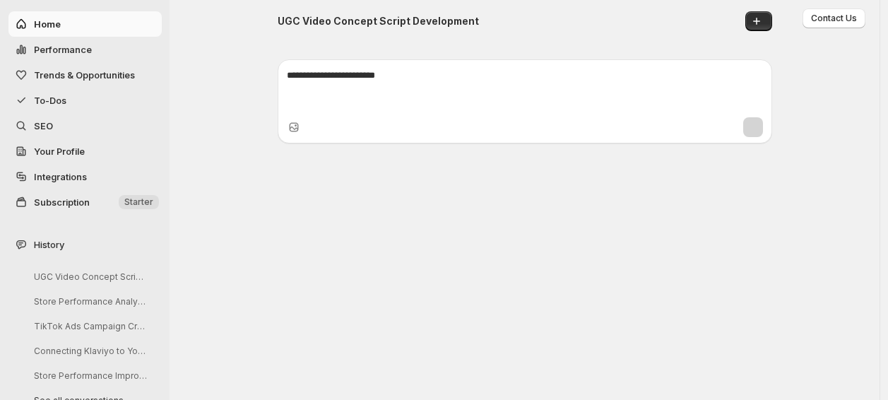
scroll to position [72421, 0]
click at [72, 101] on span "To-Dos" at bounding box center [96, 100] width 125 height 14
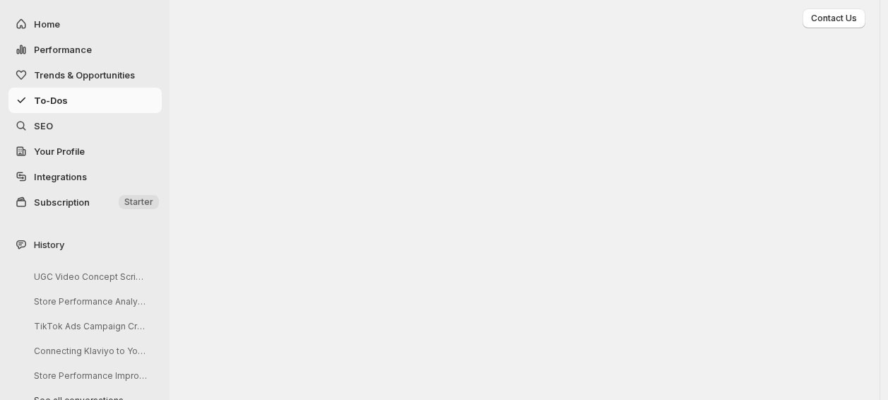
scroll to position [302, 0]
click icon "Get AI assistance for this task"
click span "AI Assist"
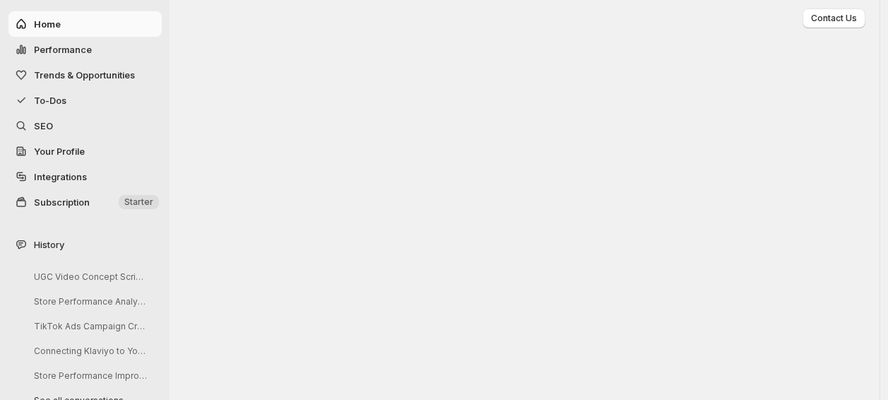
scroll to position [6851, 0]
click at [54, 98] on span "To-Dos" at bounding box center [50, 100] width 33 height 11
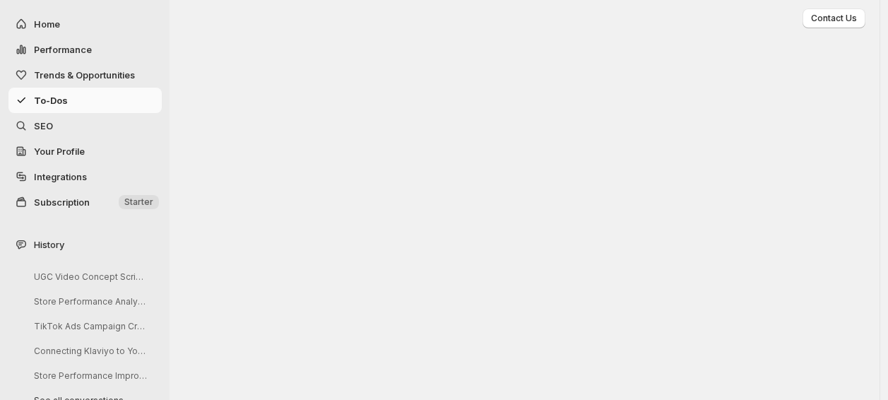
scroll to position [326, 0]
click span "AI Assist"
click span "Show more"
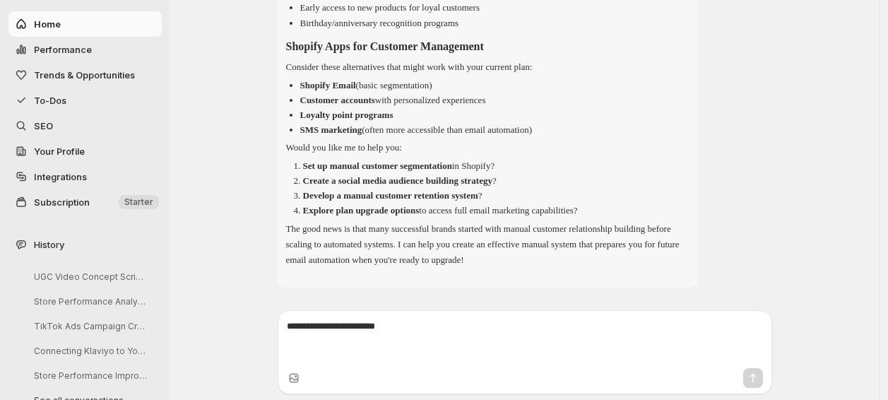
scroll to position [7825, 0]
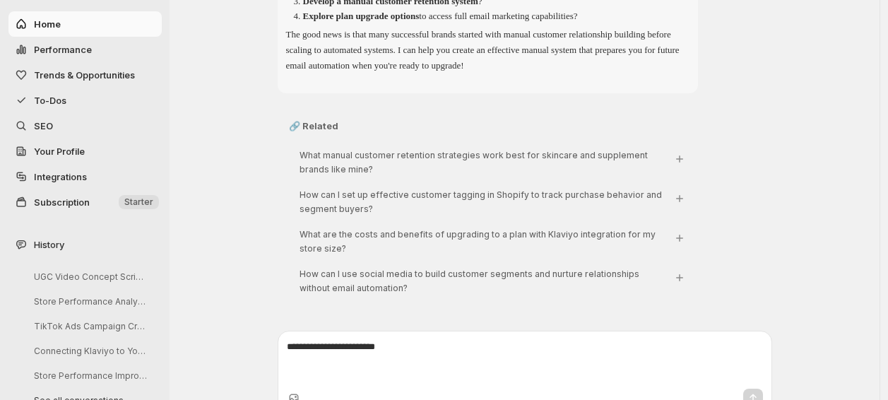
click at [85, 103] on span "To-Dos" at bounding box center [96, 100] width 125 height 14
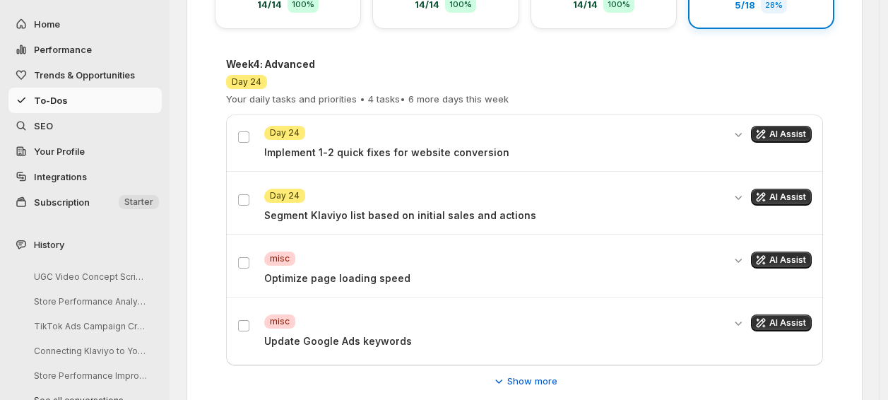
scroll to position [304, 0]
click at [786, 135] on span "AI Assist" at bounding box center [787, 134] width 37 height 11
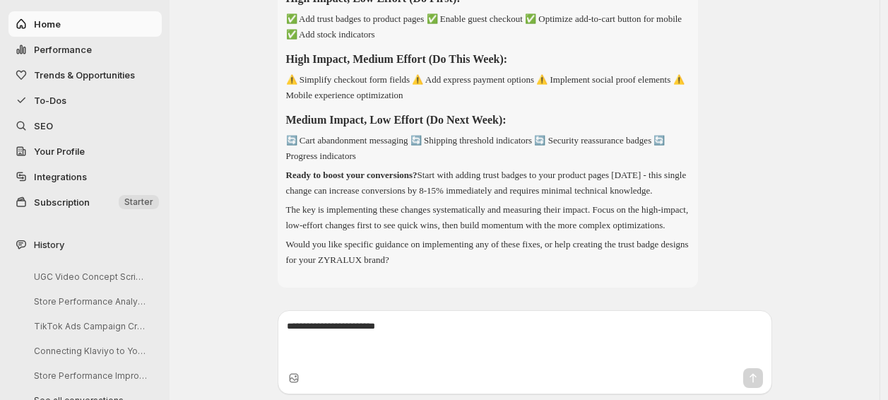
scroll to position [13914, 0]
click at [35, 95] on span "To-Dos" at bounding box center [50, 100] width 33 height 11
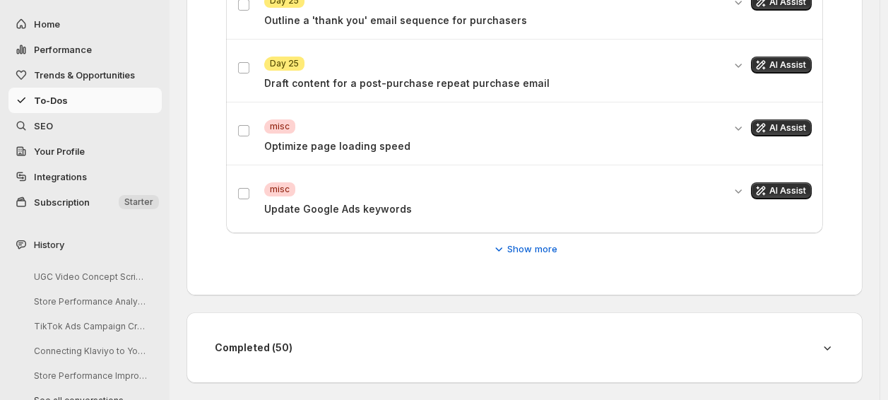
scroll to position [435, 0]
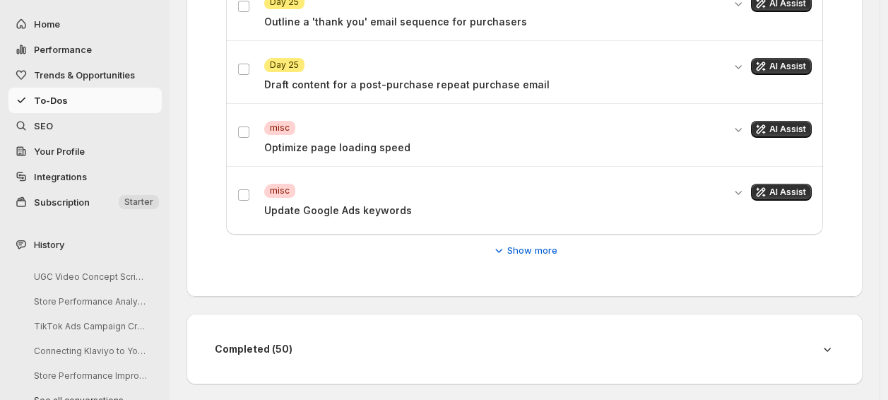
click at [35, 95] on span "To-Dos" at bounding box center [51, 100] width 34 height 11
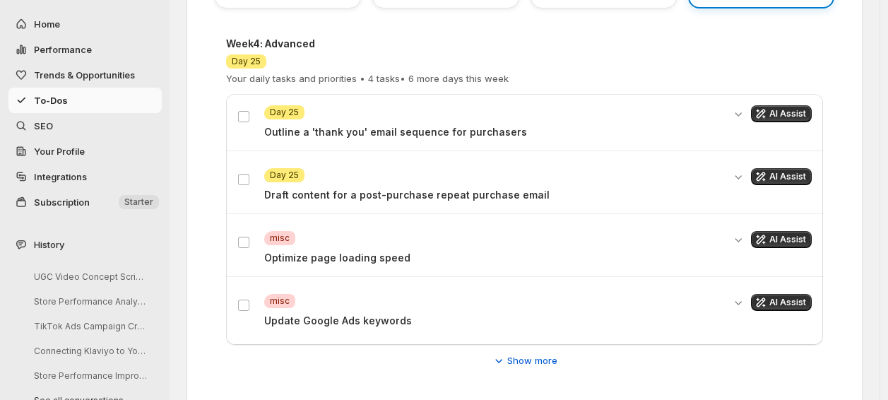
scroll to position [324, 0]
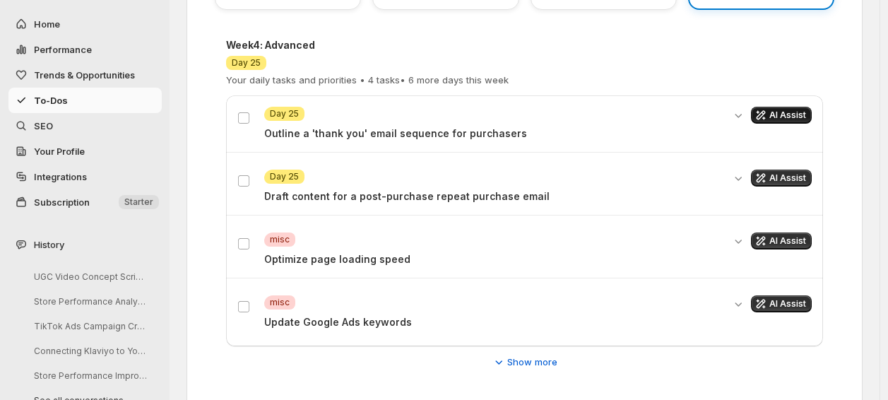
click at [768, 113] on icon "Get AI assistance for this task" at bounding box center [761, 115] width 14 height 14
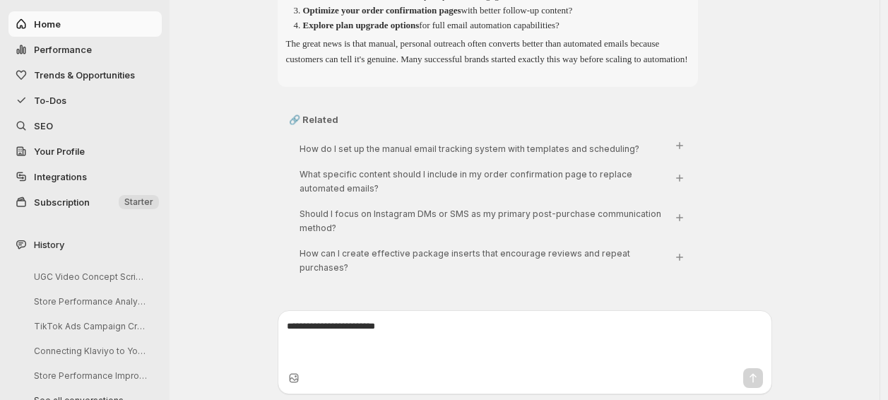
scroll to position [16974, 0]
click at [80, 94] on span "To-Dos" at bounding box center [96, 100] width 125 height 14
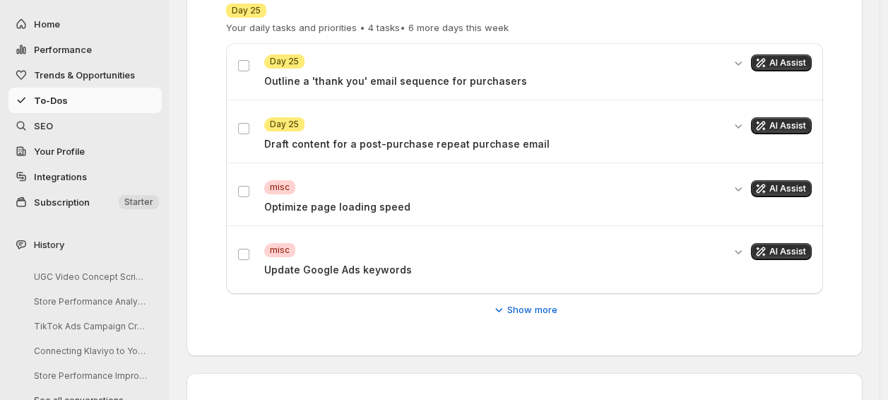
scroll to position [375, 0]
click at [785, 124] on span "AI Assist" at bounding box center [787, 126] width 37 height 11
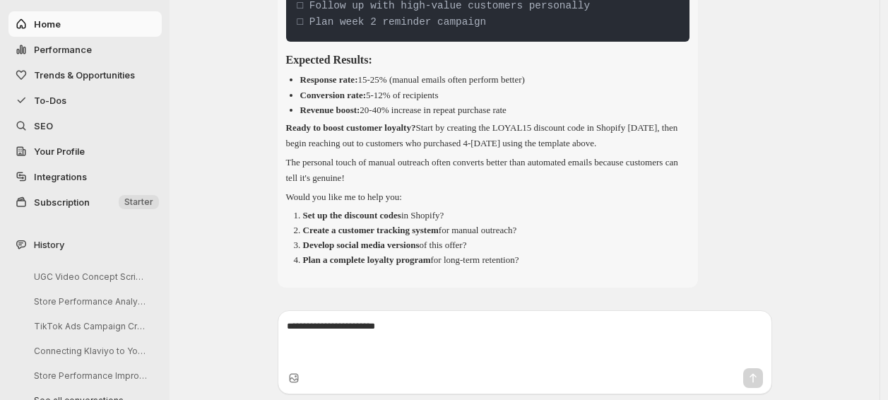
scroll to position [0, 0]
click at [86, 107] on button "To-Dos" at bounding box center [84, 100] width 153 height 25
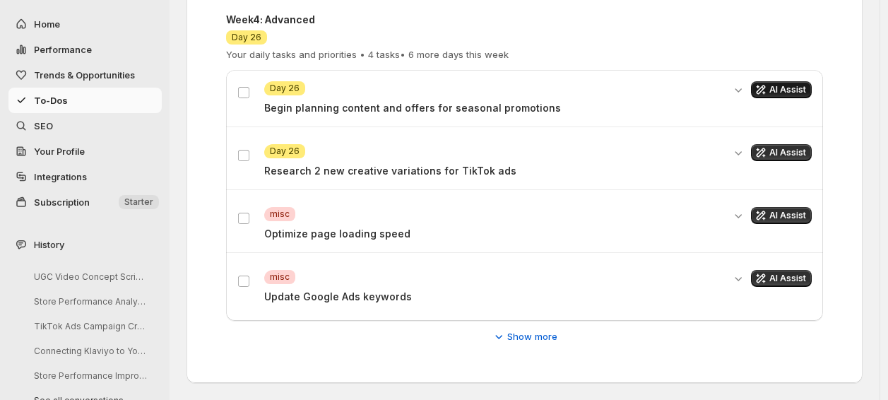
click at [796, 81] on button "AI Assist" at bounding box center [781, 89] width 61 height 17
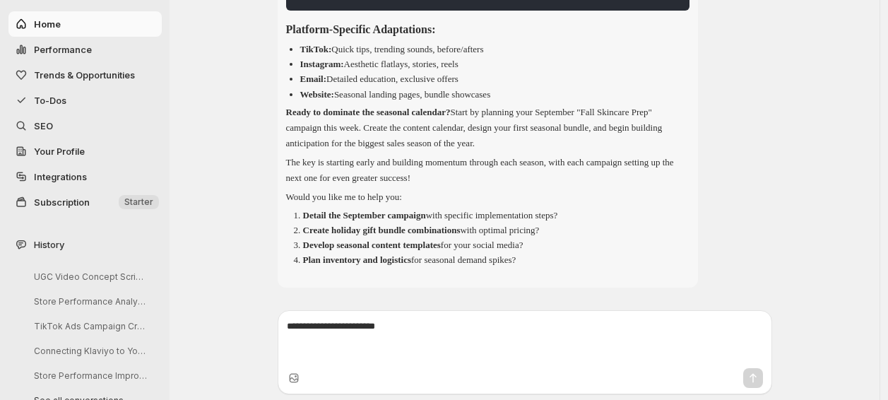
scroll to position [26043, 0]
click at [62, 93] on span "To-Dos" at bounding box center [96, 100] width 125 height 14
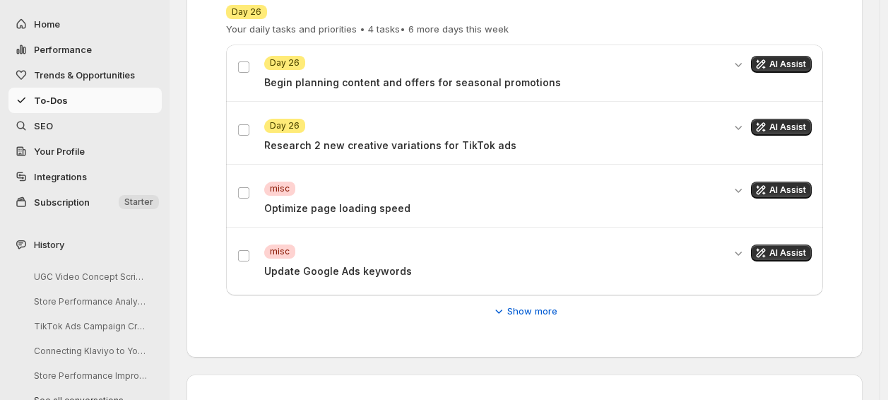
scroll to position [373, 0]
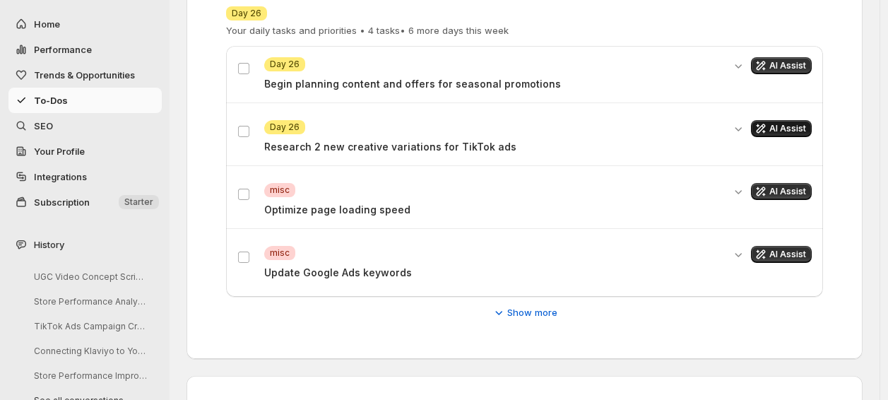
click at [768, 123] on icon "Get AI assistance for this task" at bounding box center [761, 129] width 14 height 14
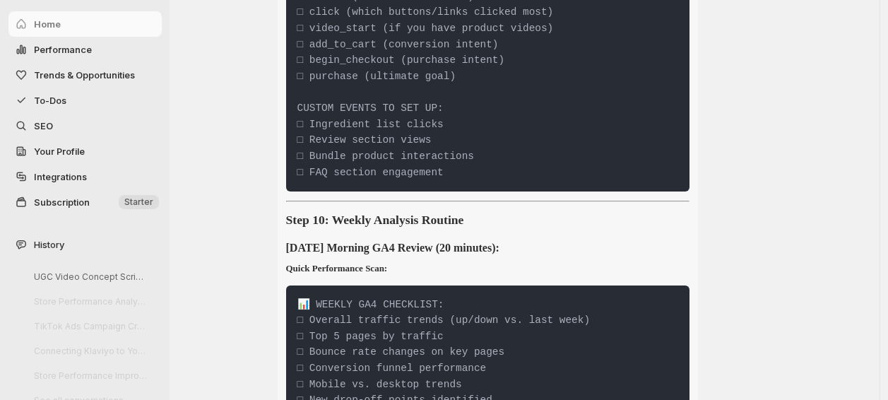
scroll to position [6615, 0]
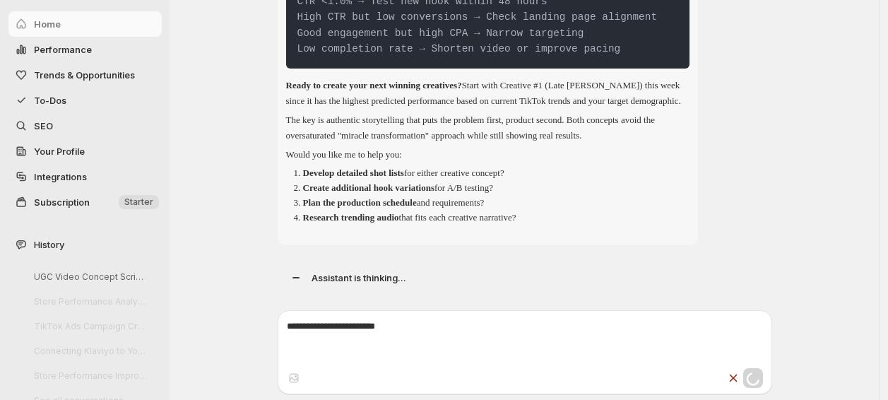
scroll to position [31483, 0]
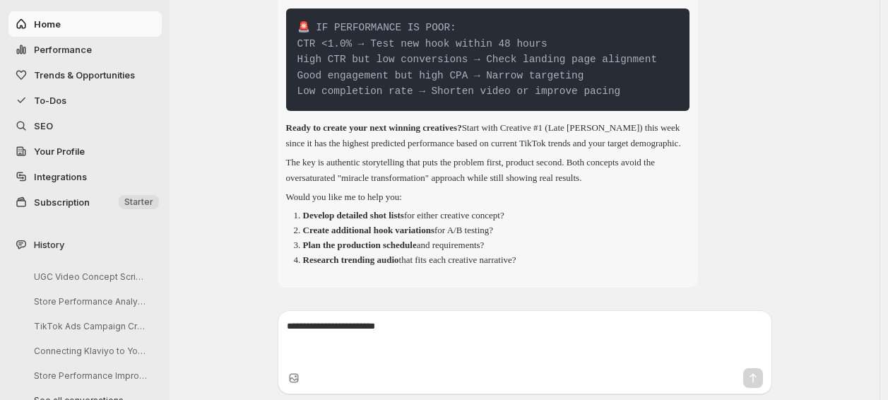
click at [60, 107] on button "To-Dos" at bounding box center [84, 100] width 153 height 25
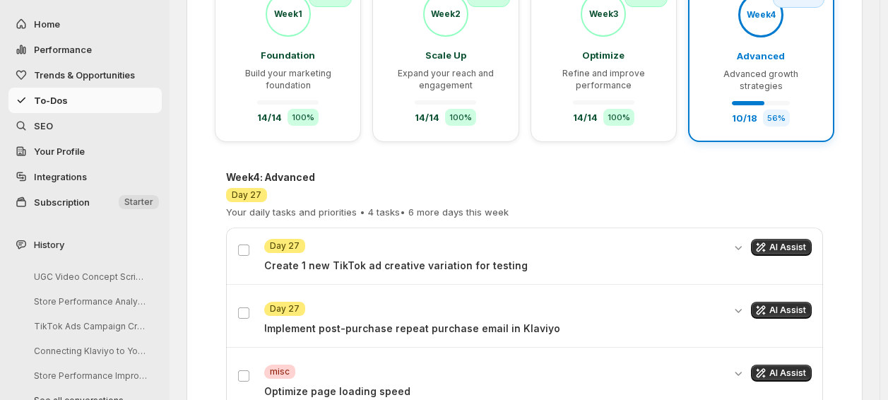
scroll to position [323, 0]
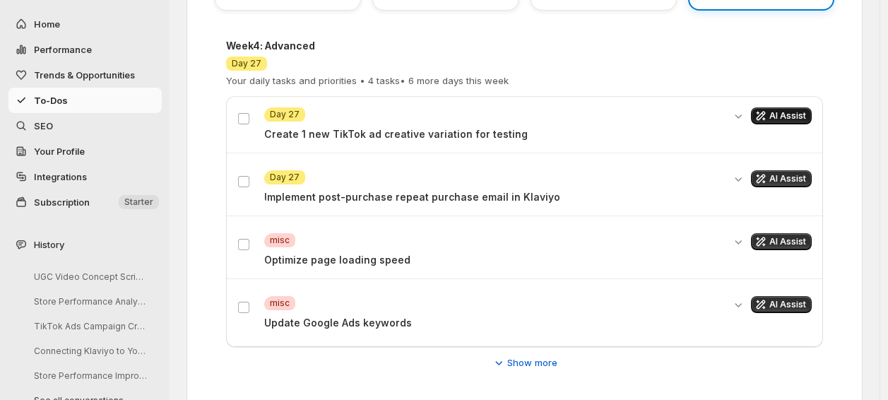
click at [798, 114] on span "AI Assist" at bounding box center [787, 115] width 37 height 11
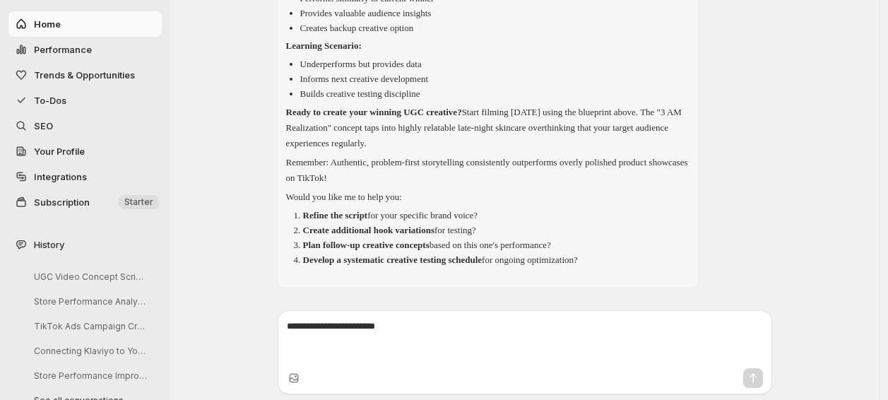
scroll to position [36203, 0]
click at [52, 101] on span "To-Dos" at bounding box center [50, 100] width 33 height 11
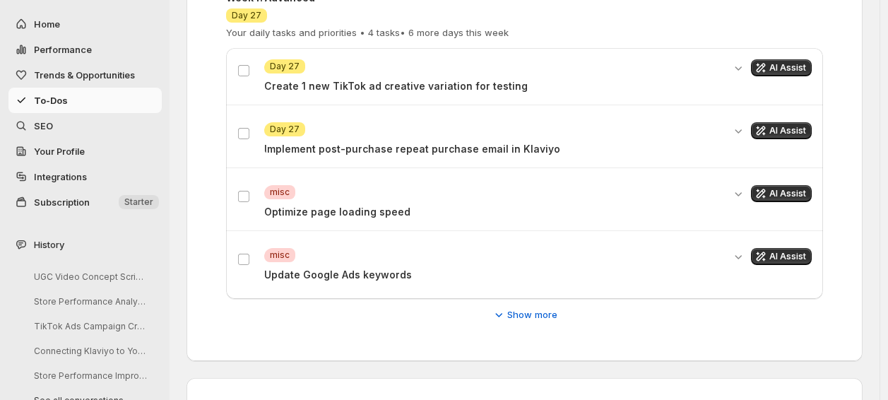
scroll to position [372, 0]
click at [790, 122] on button "AI Assist" at bounding box center [781, 130] width 61 height 17
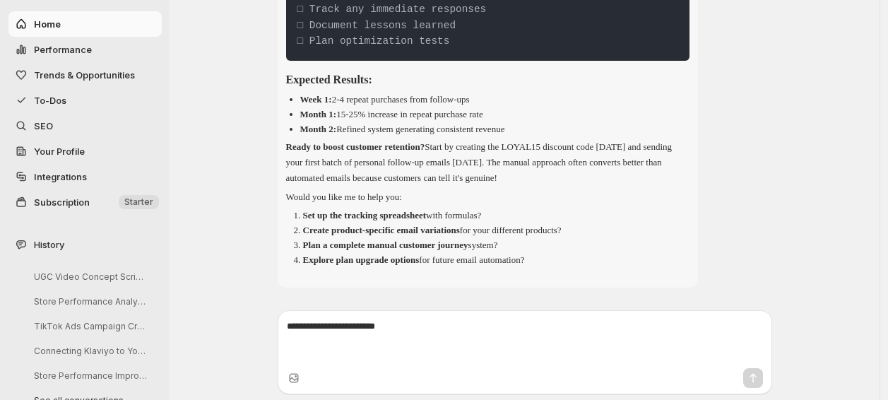
scroll to position [40544, 0]
click at [76, 102] on span "To-Dos" at bounding box center [96, 100] width 125 height 14
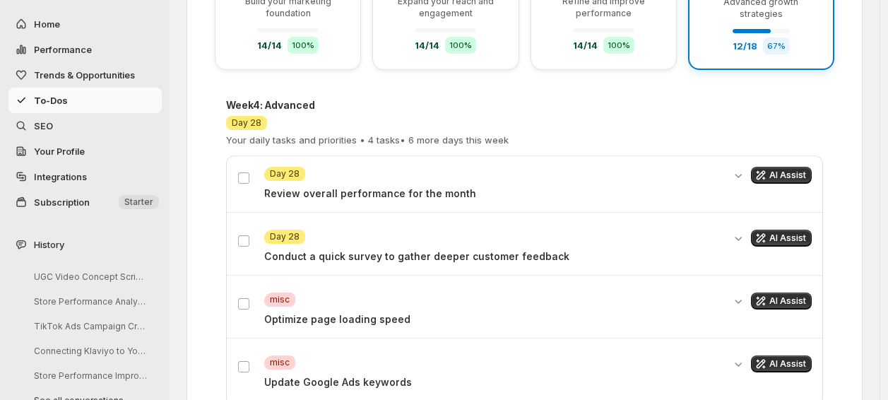
scroll to position [264, 0]
click at [775, 166] on button "AI Assist" at bounding box center [781, 174] width 61 height 17
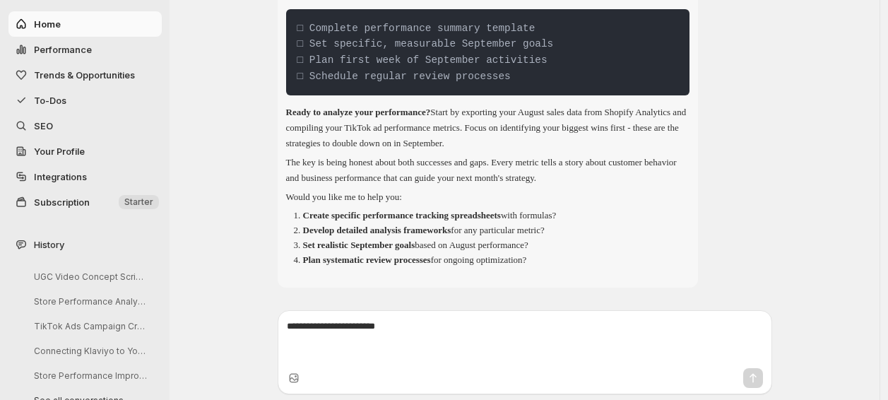
scroll to position [46642, 0]
click at [82, 102] on span "To-Dos" at bounding box center [96, 100] width 125 height 14
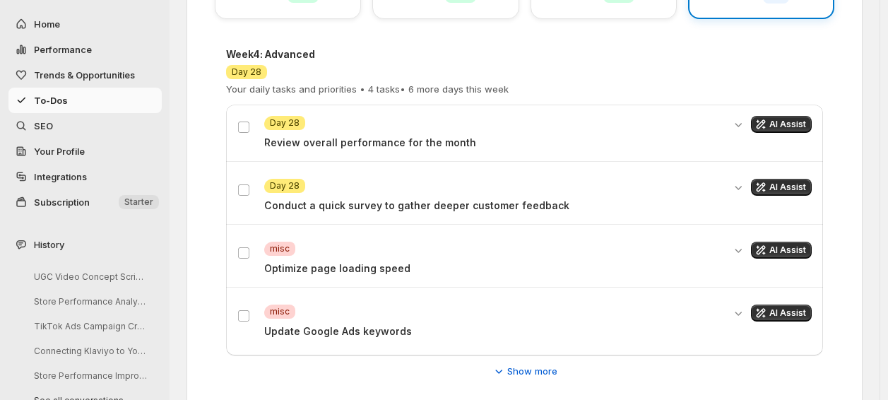
scroll to position [333, 0]
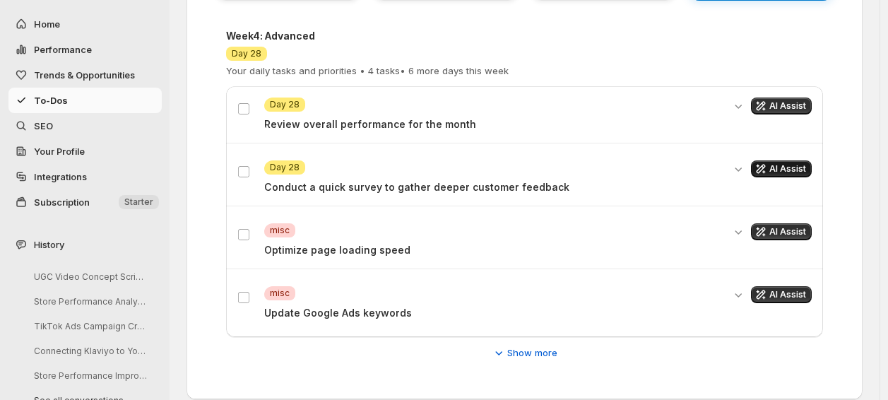
click at [778, 172] on button "AI Assist" at bounding box center [781, 168] width 61 height 17
click at [556, 350] on span "Show more" at bounding box center [532, 353] width 50 height 14
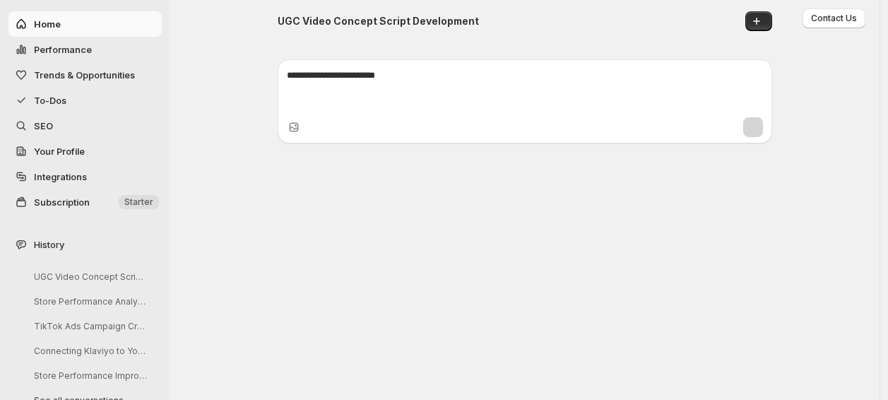
scroll to position [53840, 0]
click at [59, 95] on span "To-Dos" at bounding box center [50, 100] width 33 height 11
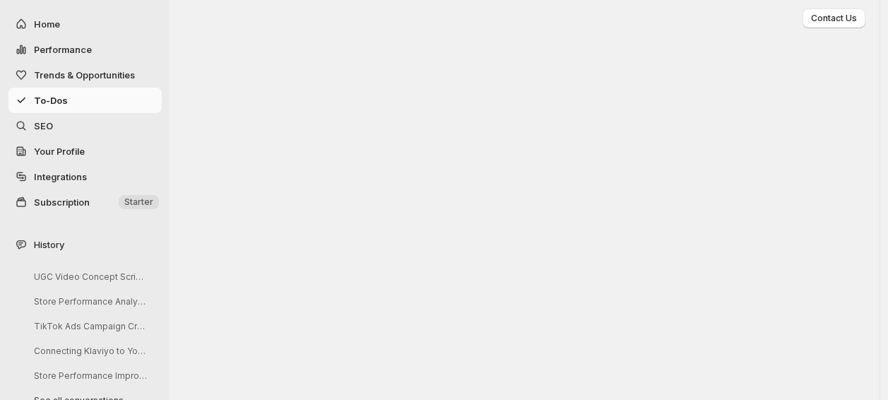
scroll to position [435, 0]
click span "Show more"
click span "AI Assist"
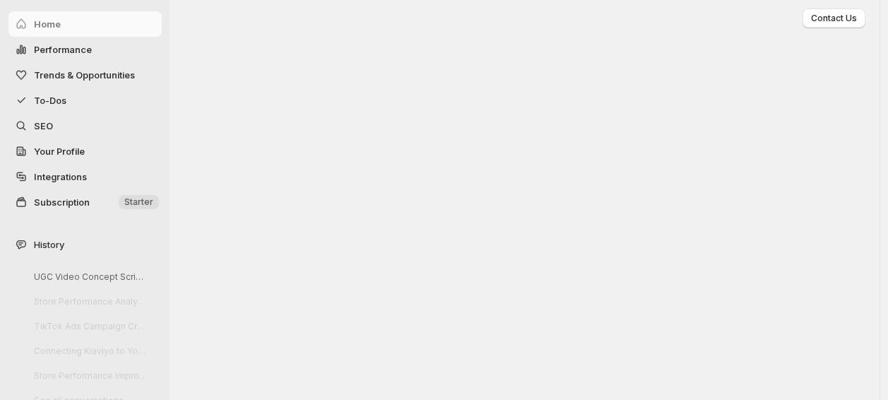
scroll to position [4819, 0]
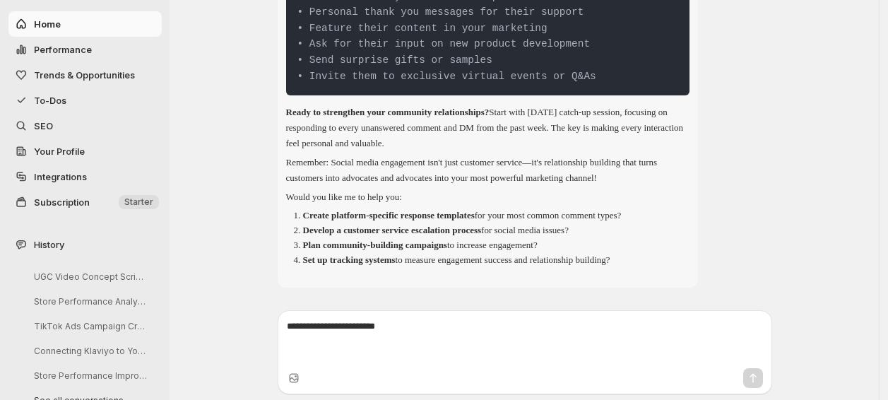
scroll to position [59910, 0]
click at [82, 98] on span "To-Dos" at bounding box center [96, 100] width 125 height 14
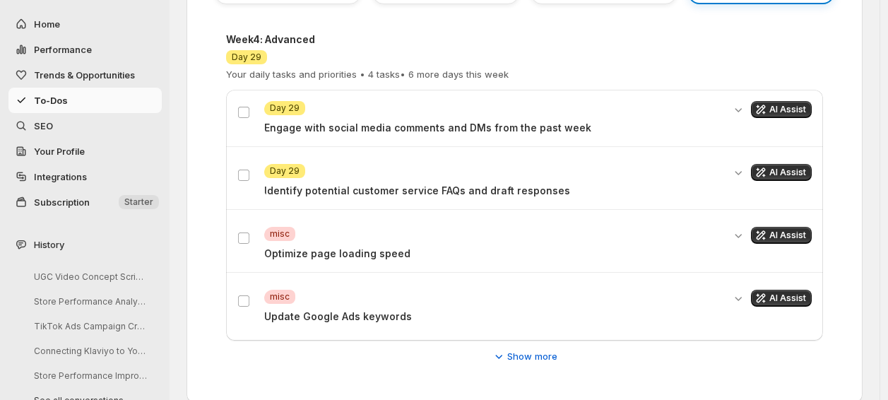
scroll to position [329, 0]
click at [779, 177] on span "AI Assist" at bounding box center [787, 172] width 37 height 11
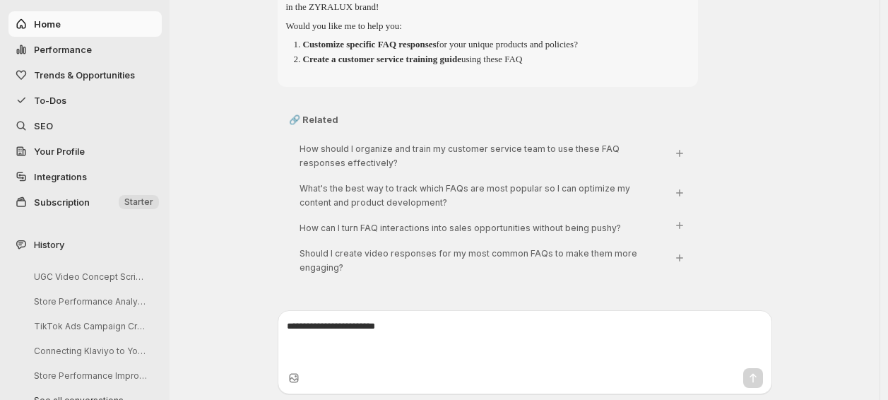
scroll to position [68367, 0]
click at [71, 102] on span "To-Dos" at bounding box center [96, 100] width 125 height 14
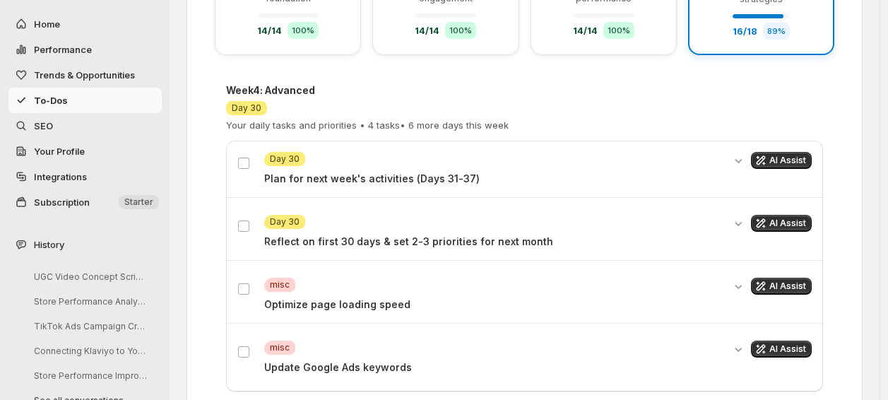
scroll to position [280, 0]
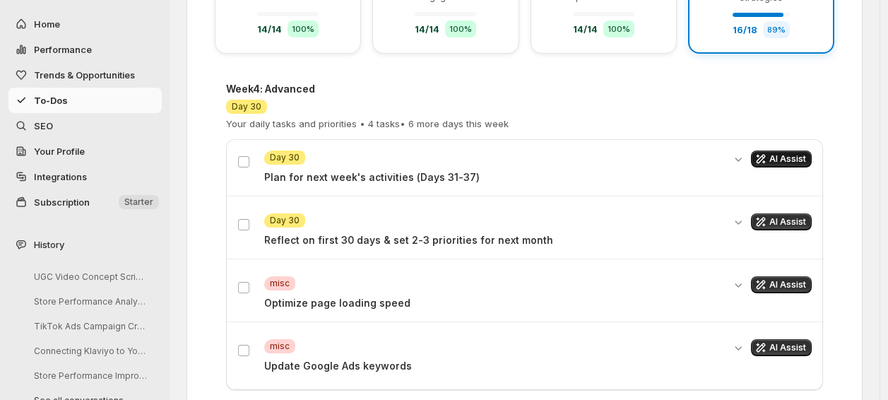
click at [787, 155] on span "AI Assist" at bounding box center [787, 158] width 37 height 11
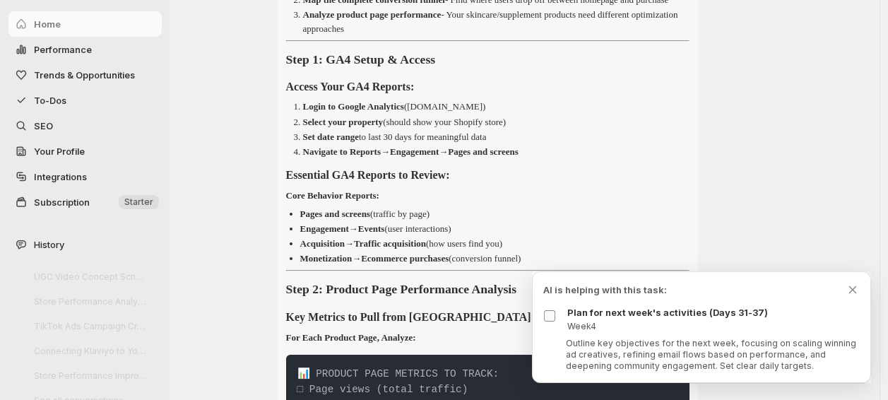
click at [548, 321] on span at bounding box center [549, 315] width 13 height 13
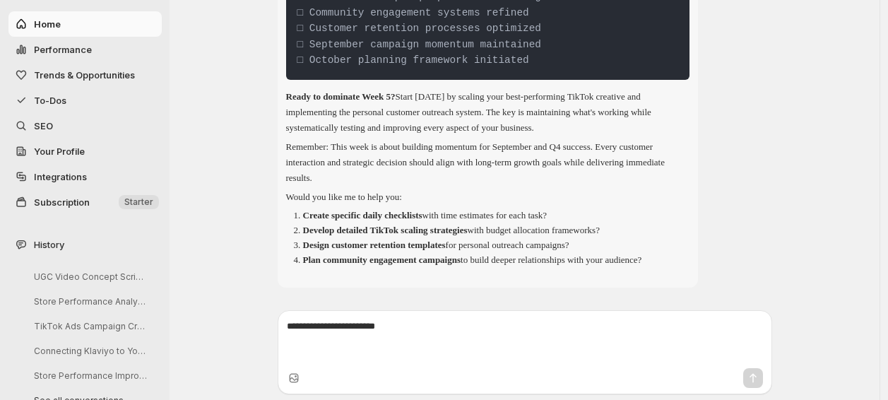
scroll to position [74577, 0]
click at [52, 89] on button "To-Dos" at bounding box center [84, 100] width 153 height 25
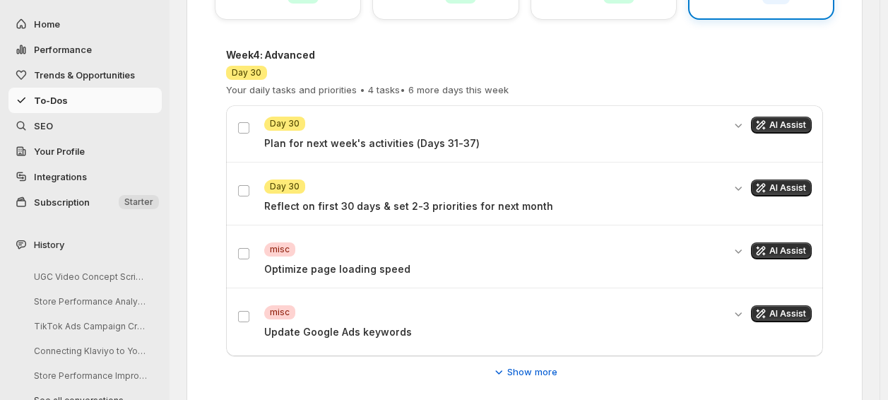
scroll to position [313, 0]
click at [798, 184] on span "AI Assist" at bounding box center [787, 188] width 37 height 11
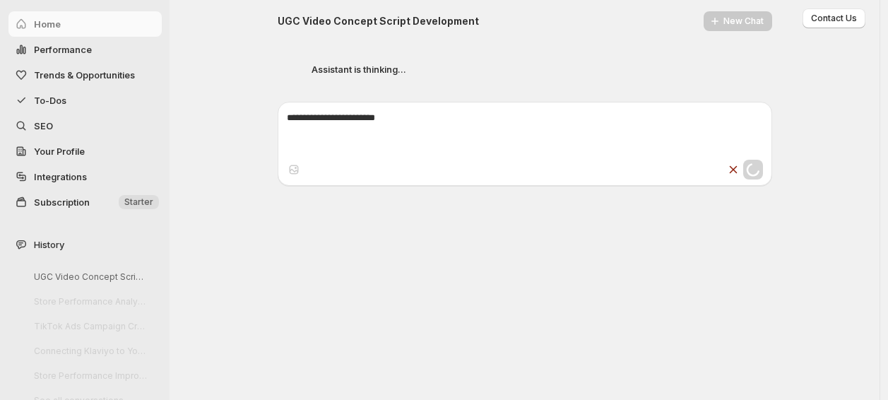
scroll to position [79156, 0]
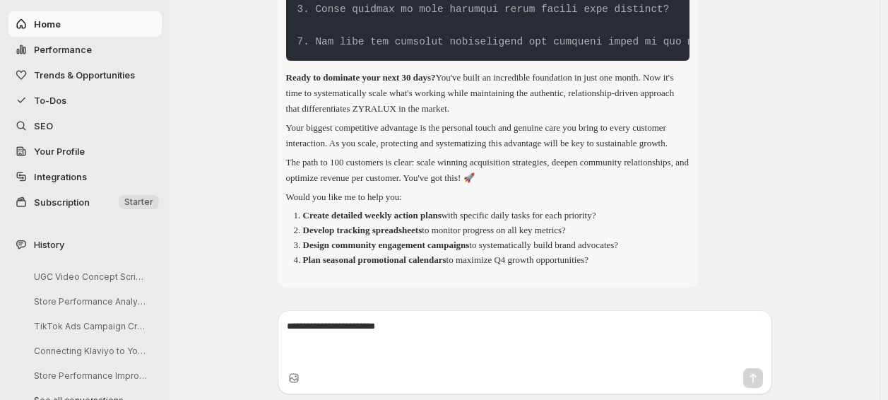
scroll to position [81004, 0]
click at [82, 94] on span "To-Dos" at bounding box center [96, 100] width 125 height 14
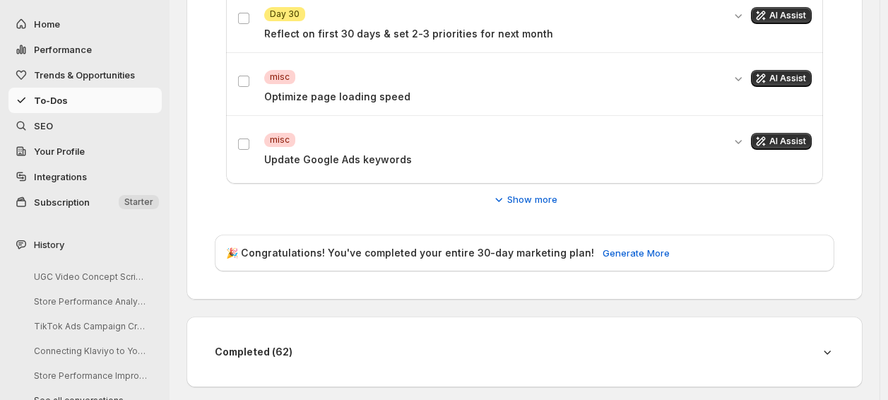
scroll to position [489, 0]
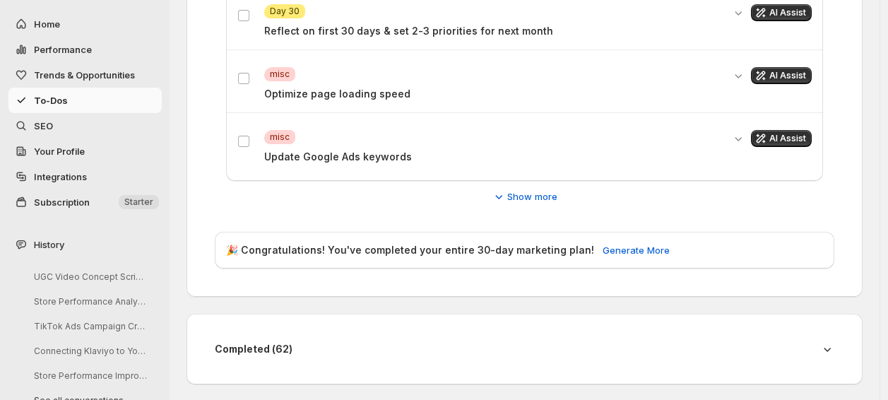
click at [48, 126] on span "SEO" at bounding box center [43, 125] width 19 height 11
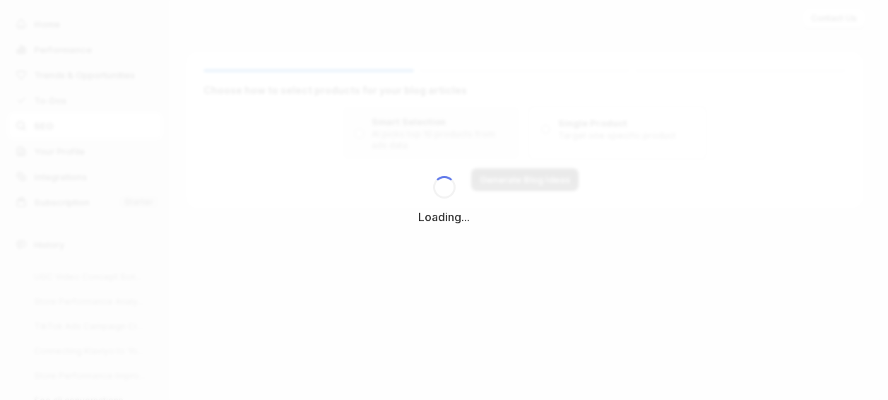
scroll to position [0, 0]
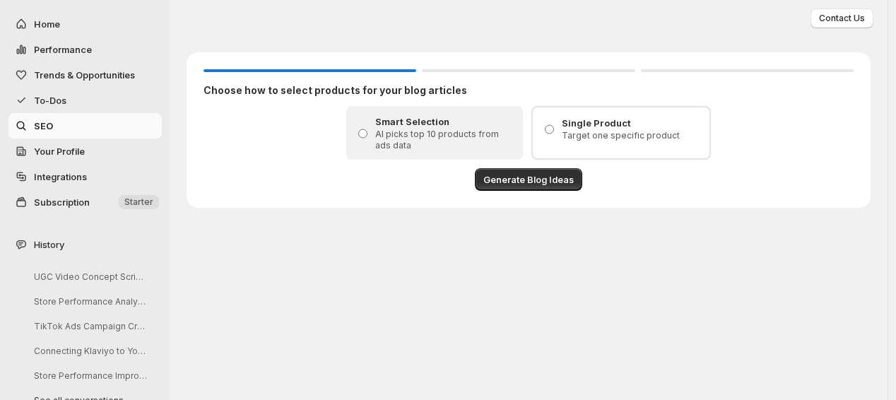
click at [652, 134] on p "Target one specific product" at bounding box center [631, 135] width 139 height 11
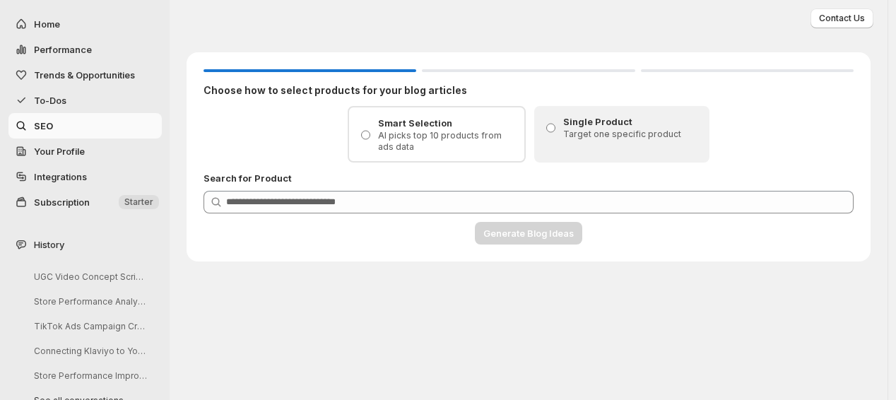
click at [640, 188] on div "Search for Product Product Search" at bounding box center [528, 192] width 650 height 42
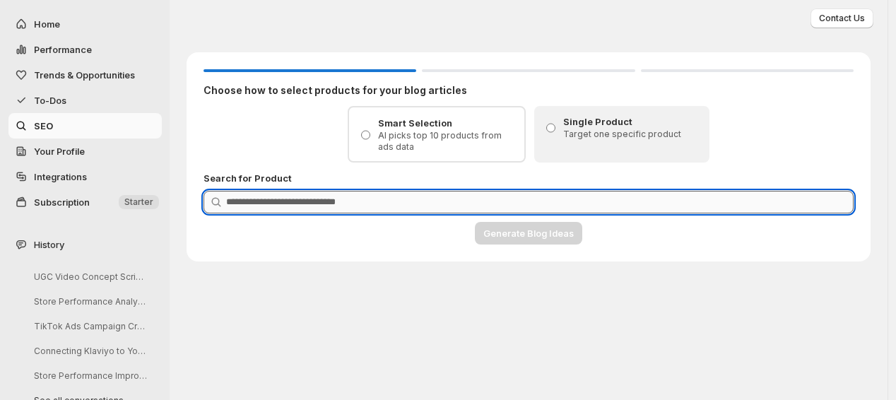
click at [639, 194] on input "Product Search" at bounding box center [539, 202] width 627 height 23
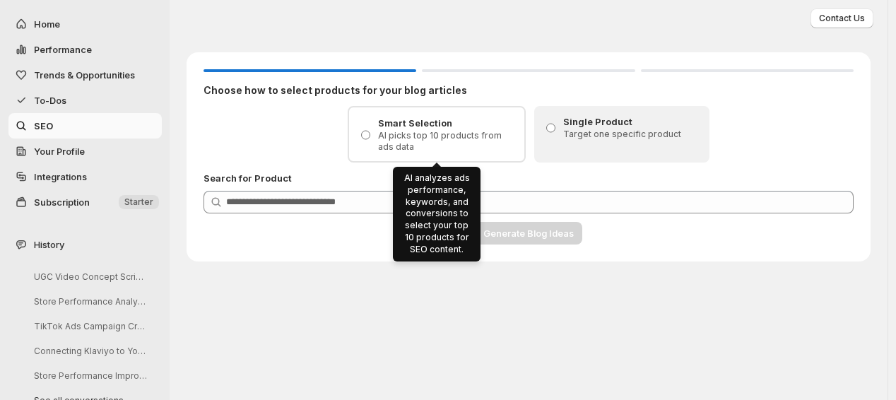
click at [449, 141] on p "AI picks top 10 products from ads data" at bounding box center [447, 141] width 138 height 23
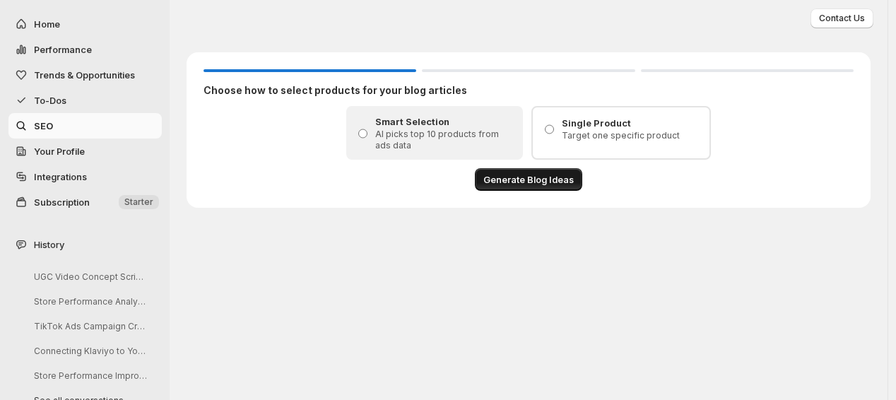
click at [556, 184] on span "Generate Blog Ideas" at bounding box center [528, 179] width 90 height 14
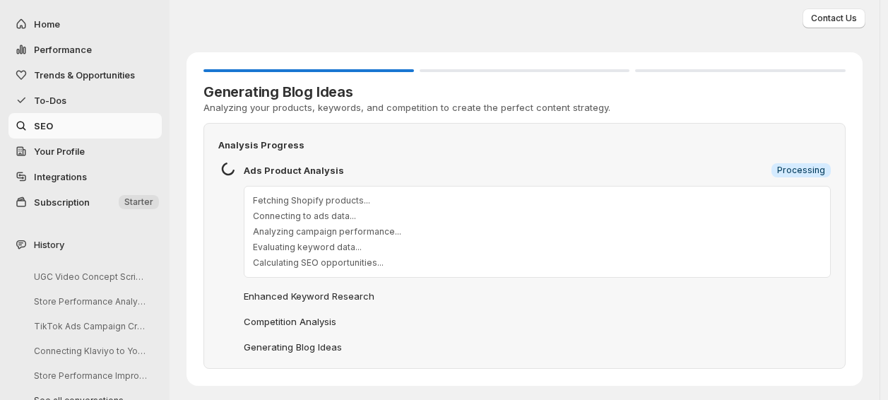
click at [556, 184] on div "Ads Product Analysis Info Processing Fetching Shopify products... Connecting to…" at bounding box center [526, 220] width 610 height 114
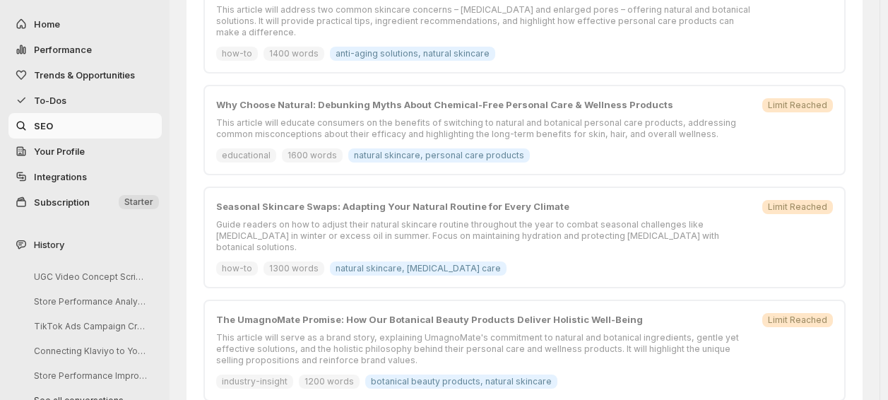
scroll to position [856, 0]
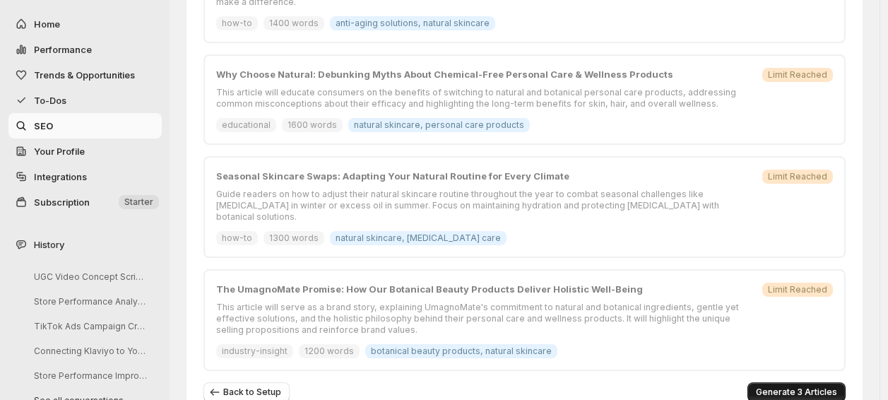
click at [798, 387] on span "Generate 3 Articles" at bounding box center [796, 392] width 81 height 11
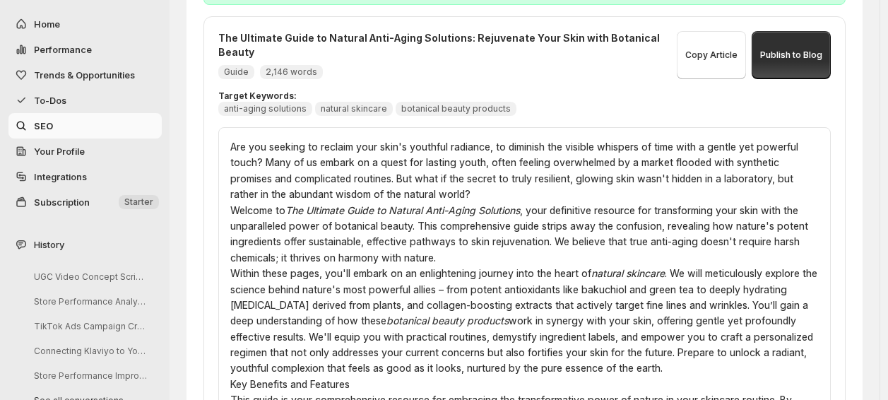
scroll to position [0, 0]
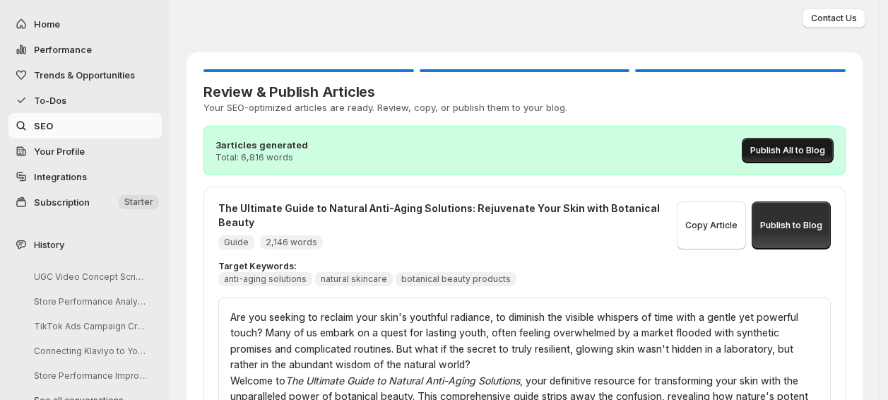
click at [789, 150] on span "Publish All to Blog" at bounding box center [787, 150] width 75 height 11
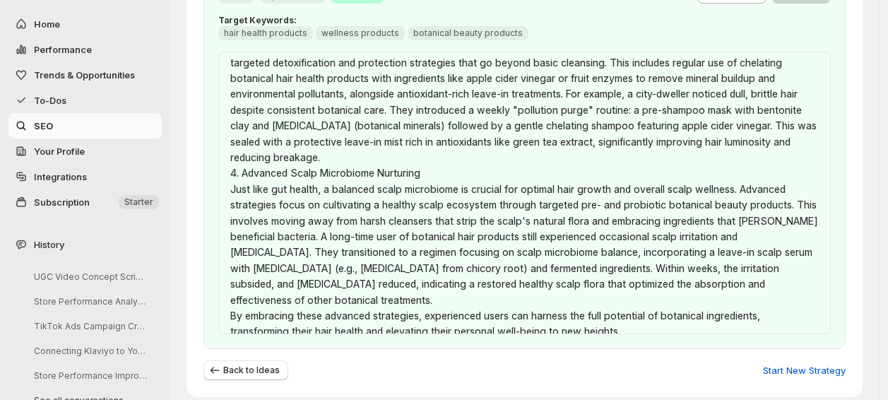
scroll to position [2580, 0]
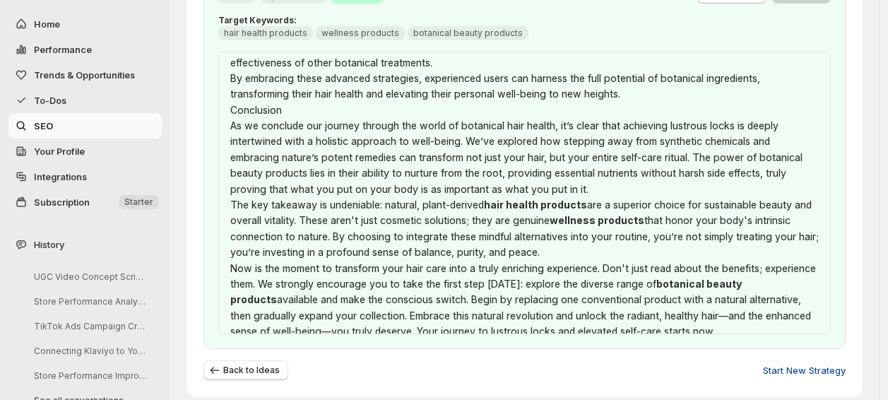
click at [789, 363] on span "Start New Strategy" at bounding box center [804, 370] width 83 height 14
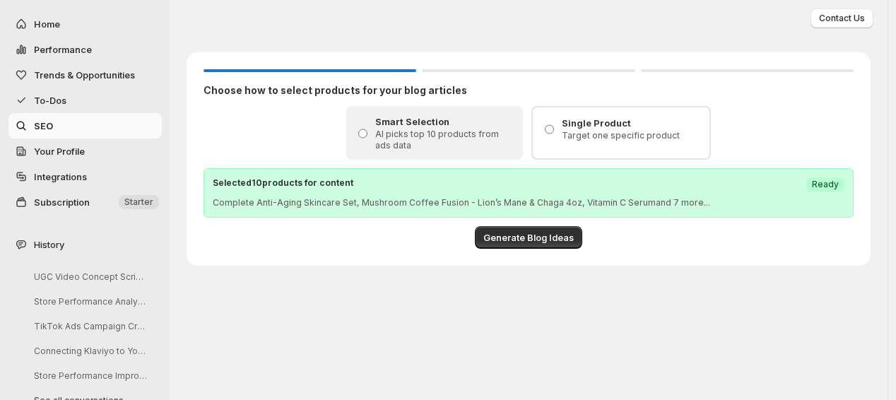
click at [94, 148] on span "Your Profile" at bounding box center [96, 151] width 125 height 14
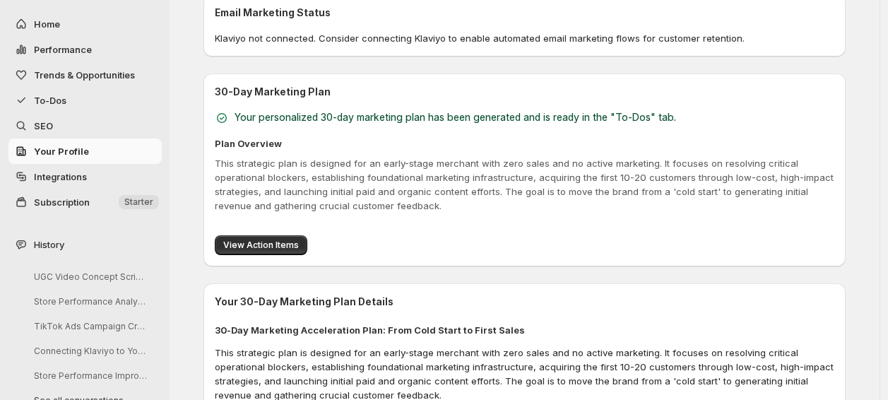
scroll to position [608, 0]
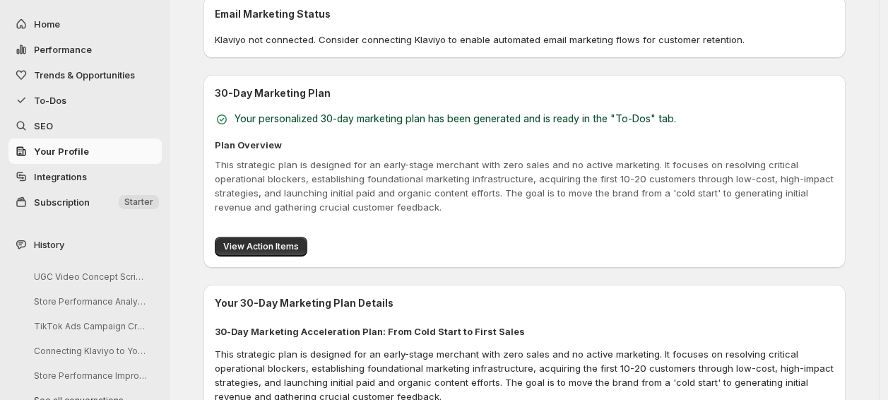
click at [45, 172] on span "Integrations" at bounding box center [60, 176] width 53 height 11
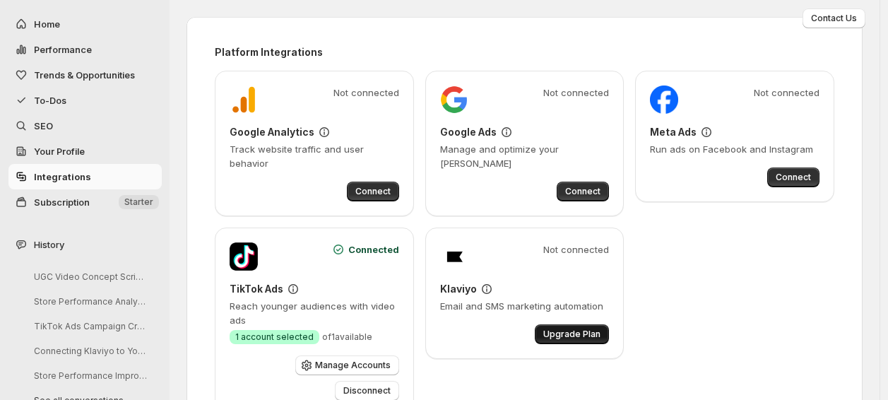
click at [582, 336] on span "Upgrade Plan" at bounding box center [571, 334] width 57 height 11
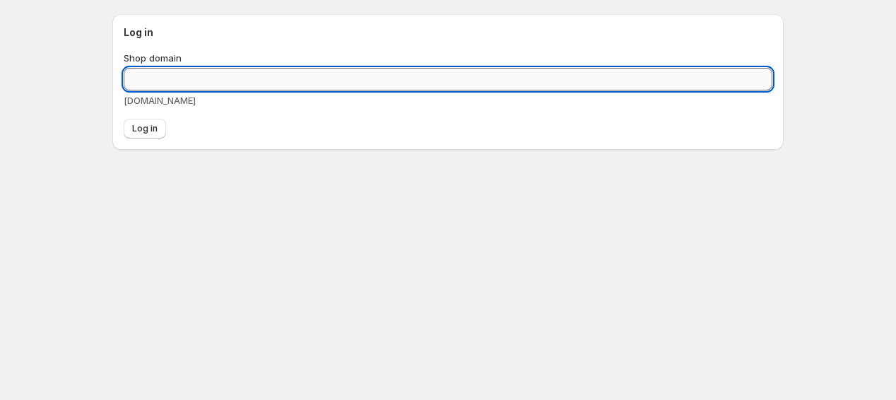
click at [306, 82] on input "Shop domain" at bounding box center [448, 79] width 649 height 23
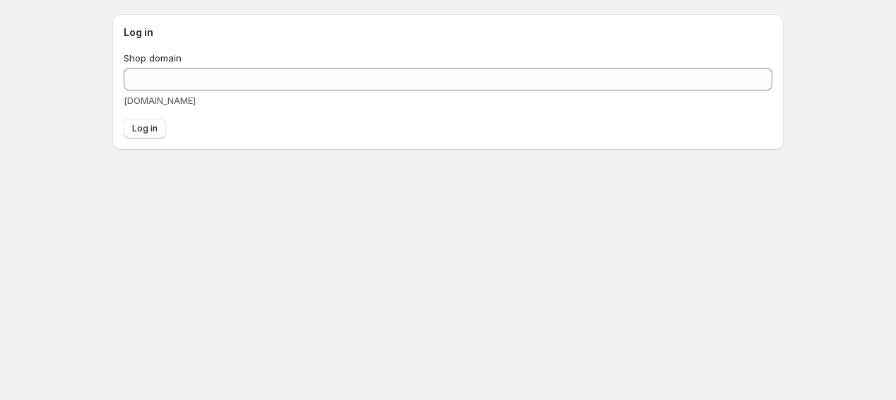
click at [582, 250] on body "Log in Shop domain [DOMAIN_NAME] Log in" at bounding box center [448, 200] width 896 height 400
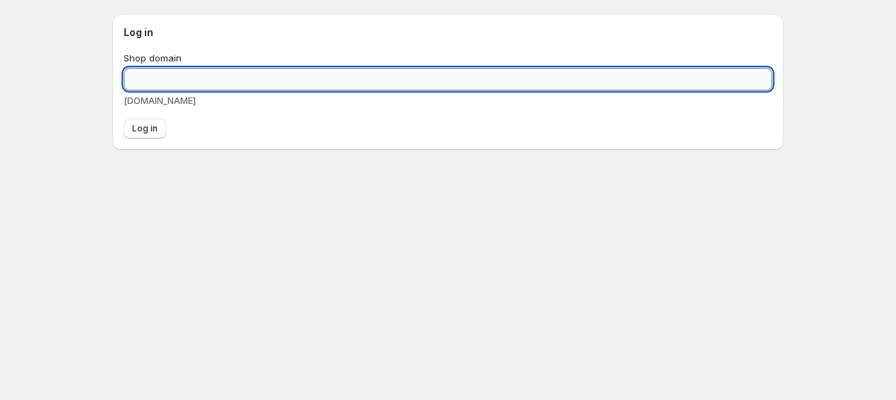
click at [271, 78] on input "Shop domain" at bounding box center [448, 79] width 649 height 23
paste input "**********"
type input "**********"
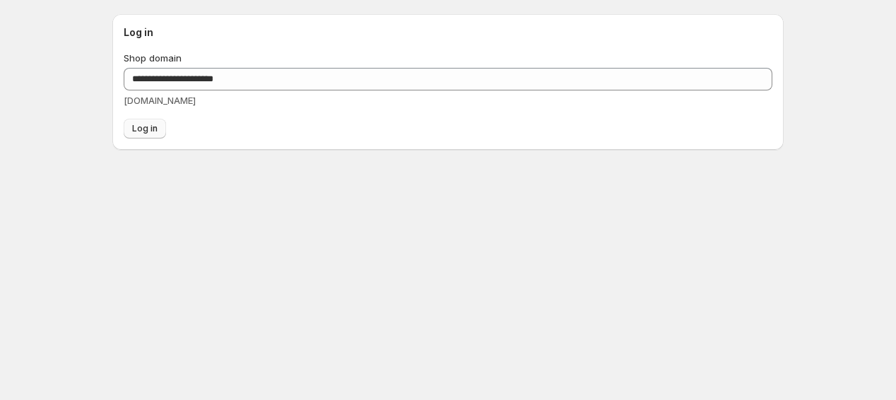
click at [155, 126] on span "Log in" at bounding box center [144, 128] width 25 height 11
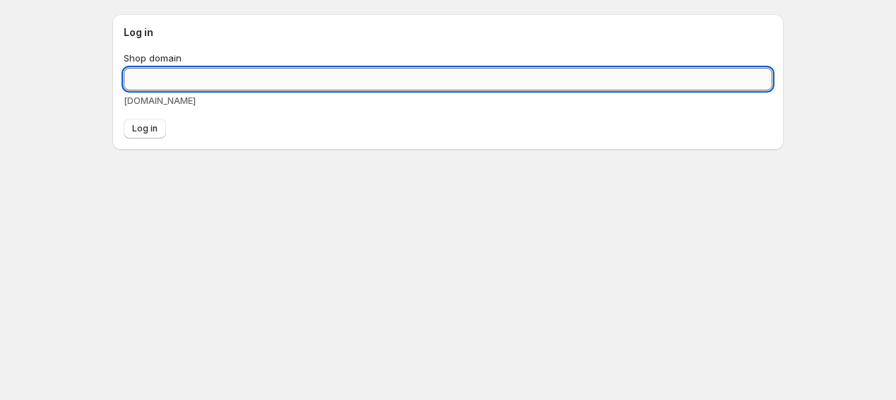
click at [293, 78] on input "Shop domain" at bounding box center [448, 79] width 649 height 23
paste input "**********"
type input "**********"
click at [582, 95] on div "[DOMAIN_NAME]" at bounding box center [448, 100] width 649 height 14
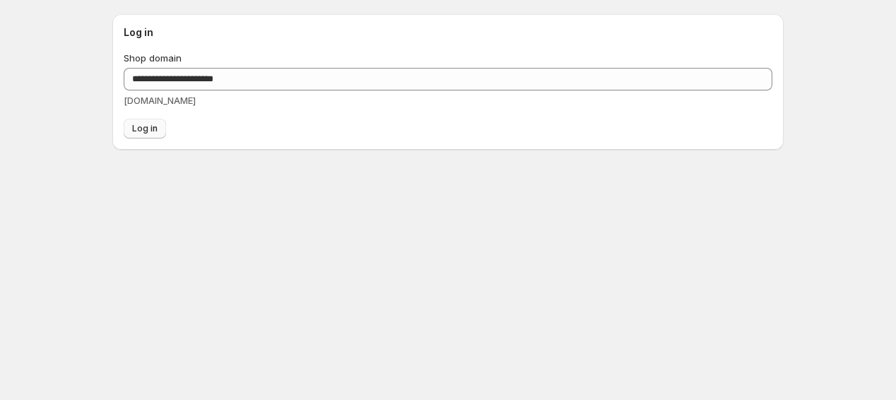
click at [157, 129] on span "Log in" at bounding box center [144, 128] width 25 height 11
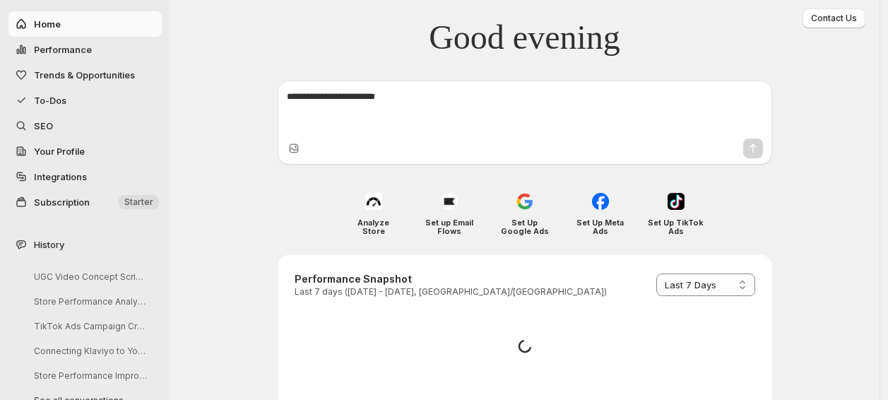
select select "*********"
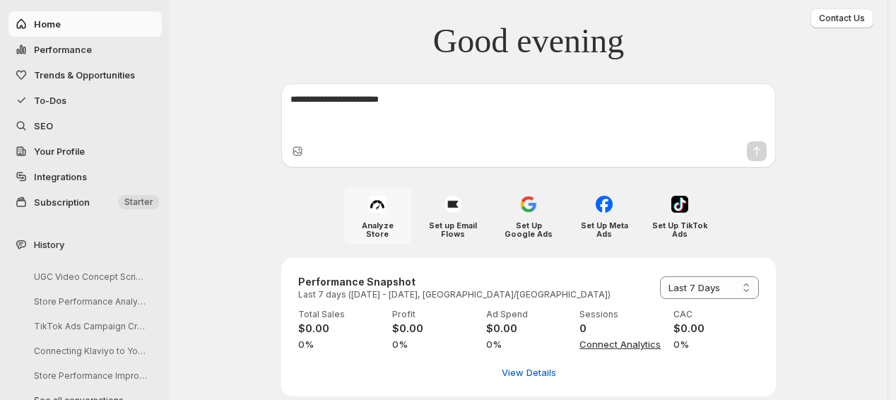
click at [382, 227] on h4 "Analyze Store" at bounding box center [378, 229] width 56 height 17
